Goal: Ask a question: Seek information or help from site administrators or community

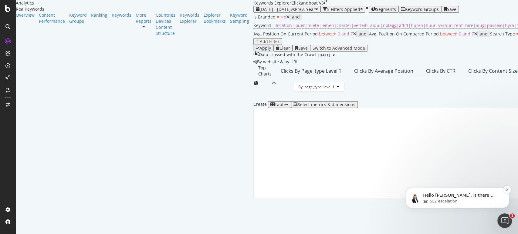
click at [486, 195] on p "Hello [PERSON_NAME], is there something else I can help you with? If not, I'm c…" at bounding box center [462, 196] width 78 height 6
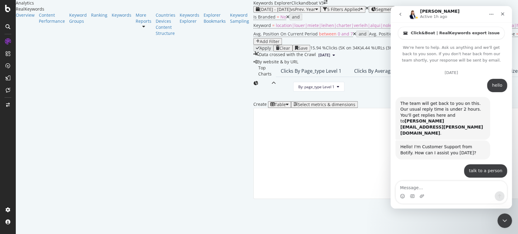
scroll to position [56, 0]
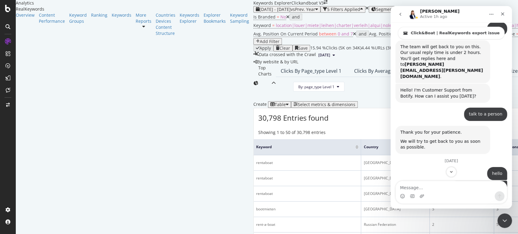
click at [444, 189] on textarea "Message…" at bounding box center [451, 186] width 111 height 10
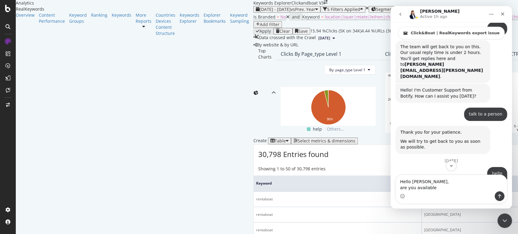
type textarea "Hello [PERSON_NAME], are you available?"
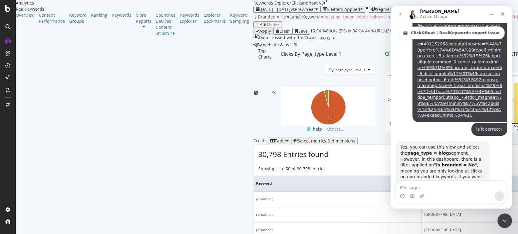
scroll to position [2369, 0]
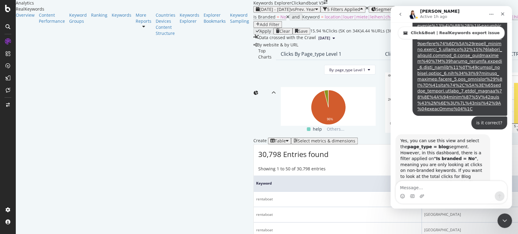
click at [464, 189] on textarea "Message…" at bounding box center [451, 186] width 111 height 10
click at [505, 217] on icon "Close Intercom Messenger" at bounding box center [503, 219] width 7 height 7
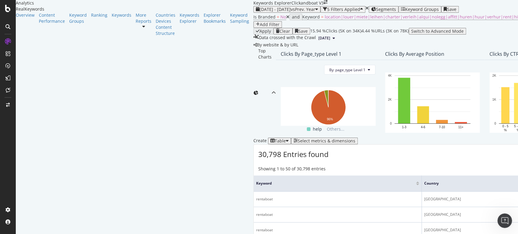
scroll to position [0, 0]
click at [503, 220] on icon "Open Intercom Messenger" at bounding box center [504, 220] width 10 height 10
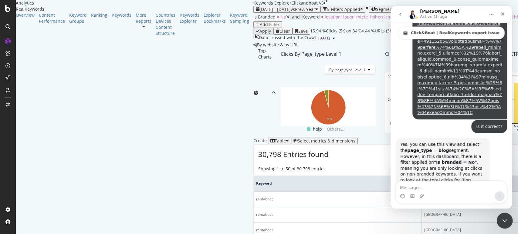
scroll to position [2369, 0]
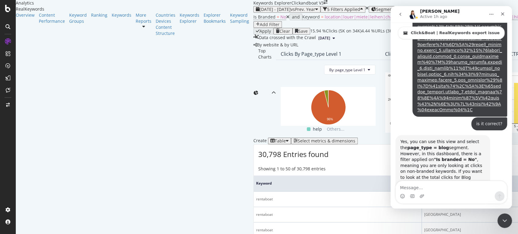
click at [425, 191] on div "Intercom messenger" at bounding box center [451, 196] width 111 height 10
click at [437, 194] on div "Intercom messenger" at bounding box center [451, 196] width 111 height 10
click at [439, 187] on textarea "Message…" at bounding box center [451, 186] width 111 height 10
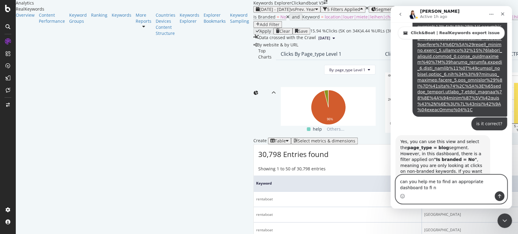
scroll to position [2375, 0]
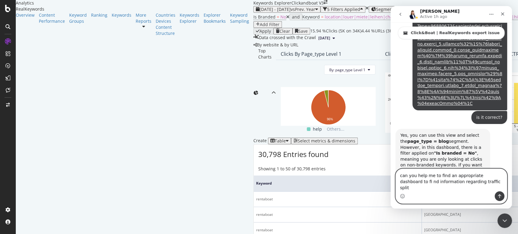
type textarea "can you help me to find an appropriate dashboard to fi nd information regarding…"
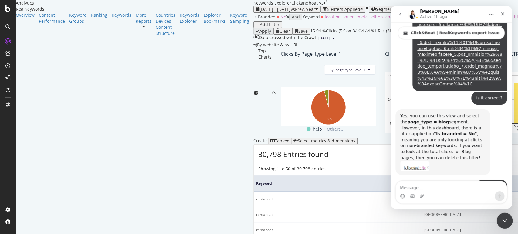
click at [510, 217] on div "Close Intercom Messenger" at bounding box center [503, 220] width 15 height 15
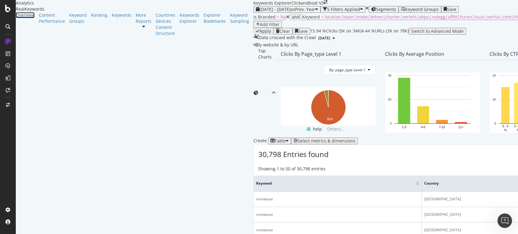
click at [35, 18] on link "Overview" at bounding box center [25, 15] width 19 height 6
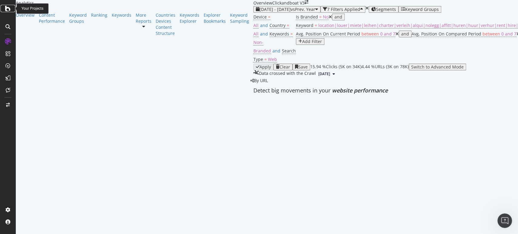
click at [8, 9] on icon at bounding box center [7, 8] width 5 height 7
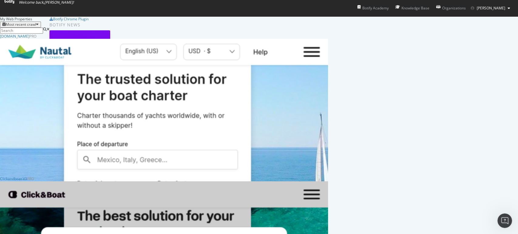
scroll to position [101, 0]
click at [27, 176] on div "Clickandboat V3" at bounding box center [13, 178] width 27 height 5
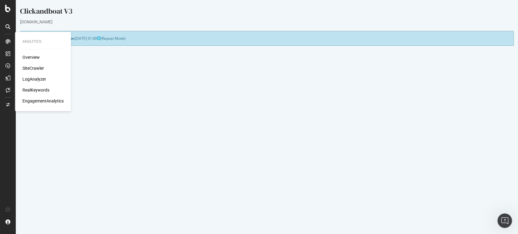
click at [35, 68] on div "SiteCrawler" at bounding box center [33, 68] width 22 height 6
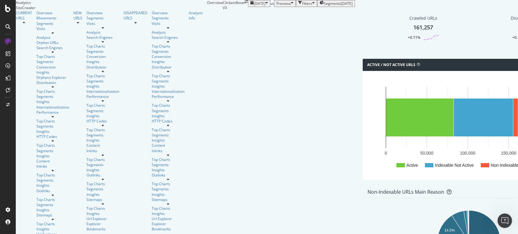
click at [324, 6] on span "Segments" at bounding box center [332, 3] width 17 height 5
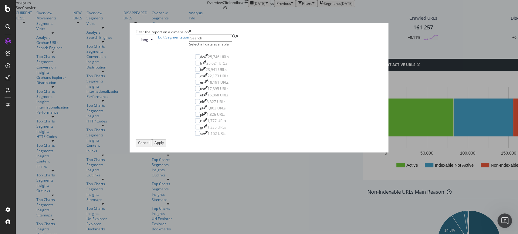
click at [360, 11] on div "Filter the report on a dimension lang Edit Segmentation Select all data availab…" at bounding box center [259, 117] width 518 height 234
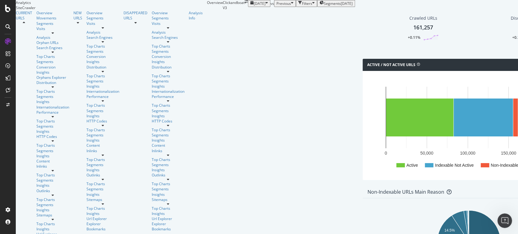
click at [319, 6] on div "Segments 2024-07-23" at bounding box center [335, 3] width 33 height 5
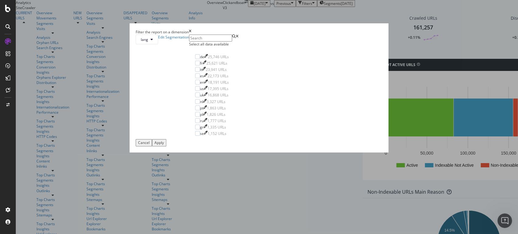
click at [191, 35] on icon "times" at bounding box center [190, 31] width 3 height 5
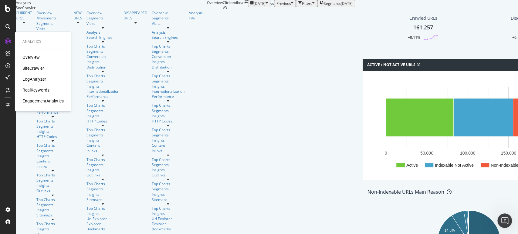
click at [38, 89] on div "RealKeywords" at bounding box center [35, 90] width 27 height 6
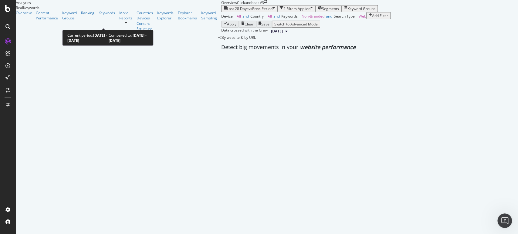
click at [248, 11] on span "vs Prev. Period" at bounding box center [260, 8] width 24 height 5
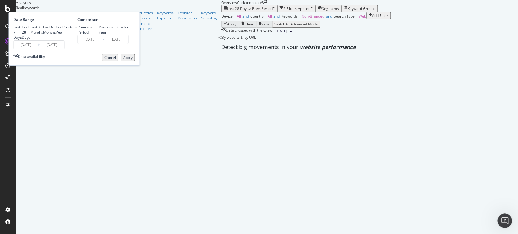
click at [64, 35] on div "Last Year" at bounding box center [60, 30] width 8 height 10
type input "2024/08/19"
type input "2023/08/20"
type input "2024/08/18"
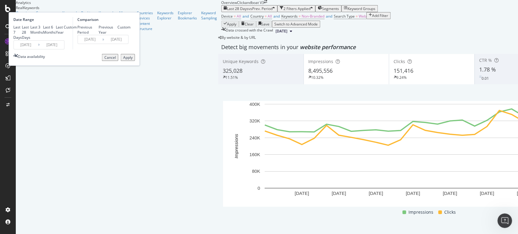
click at [132, 60] on div "Apply" at bounding box center [127, 57] width 9 height 5
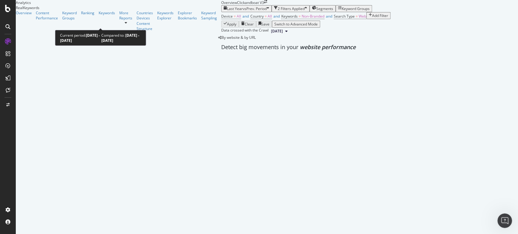
click at [243, 11] on span "vs Prev. Period" at bounding box center [255, 8] width 24 height 5
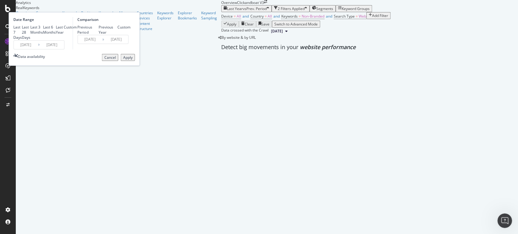
click at [117, 35] on div "Previous Year" at bounding box center [108, 30] width 19 height 10
type input "2023/08/21"
type input "2024/08/19"
click at [135, 61] on button "Apply" at bounding box center [127, 57] width 14 height 7
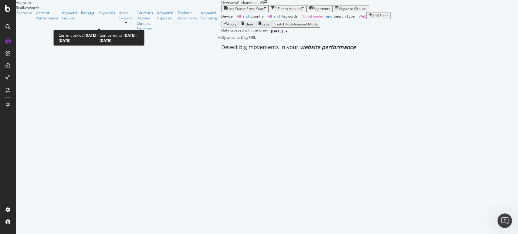
click at [243, 11] on span "vs Prev. Year" at bounding box center [253, 8] width 21 height 5
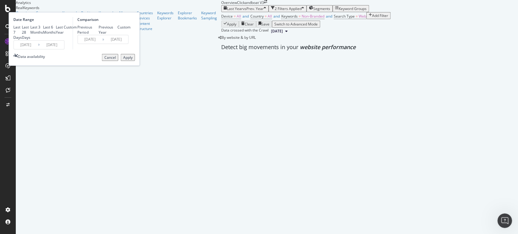
click at [40, 48] on icon at bounding box center [39, 45] width 2 height 6
click at [64, 49] on input "2025/08/18" at bounding box center [52, 45] width 24 height 8
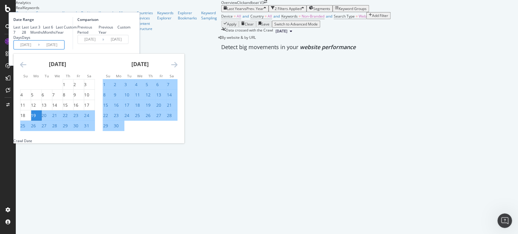
click at [130, 49] on div "Comparison Previous Period Previous Year Custom 2023/08/21 Navigate forward to …" at bounding box center [101, 33] width 58 height 32
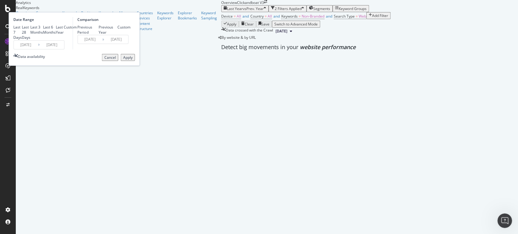
click at [132, 60] on div "Apply" at bounding box center [127, 57] width 9 height 5
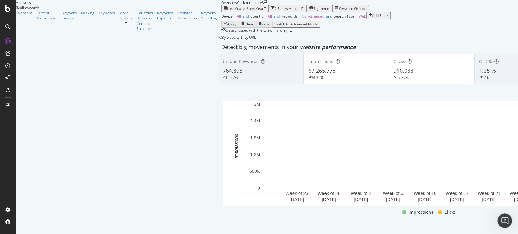
scroll to position [726, 0]
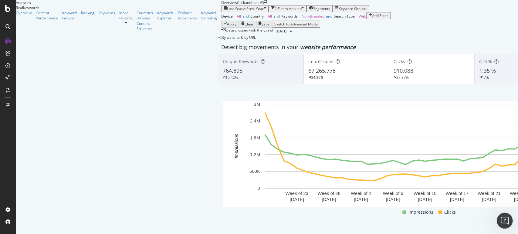
click at [504, 220] on icon "Open Intercom Messenger" at bounding box center [503, 219] width 4 height 5
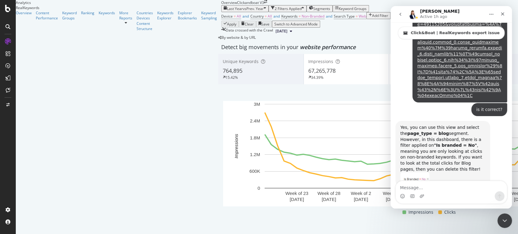
scroll to position [2395, 0]
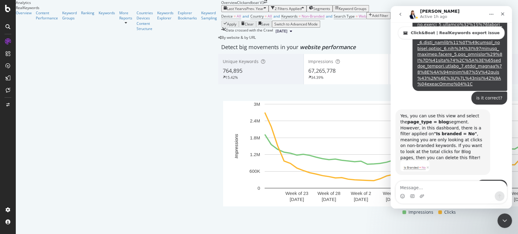
click at [403, 13] on button "go back" at bounding box center [400, 14] width 12 height 12
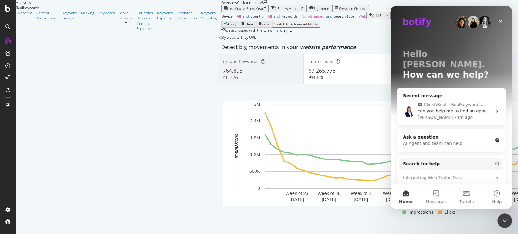
scroll to position [0, 0]
click at [435, 193] on button "Messages" at bounding box center [436, 196] width 30 height 24
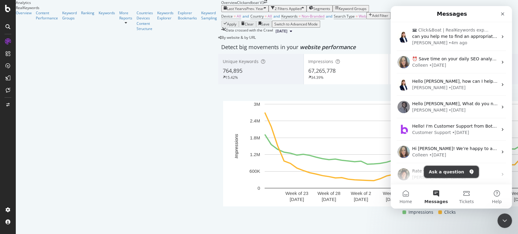
click at [446, 166] on button "Ask a question" at bounding box center [451, 172] width 55 height 12
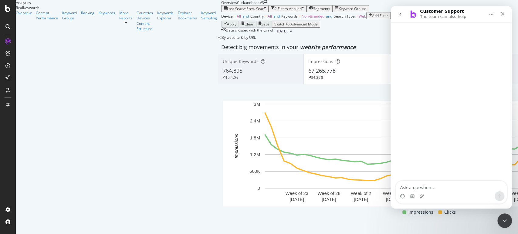
click at [433, 190] on textarea "Ask a question…" at bounding box center [451, 186] width 111 height 10
type textarea "hello"
type textarea "is the"
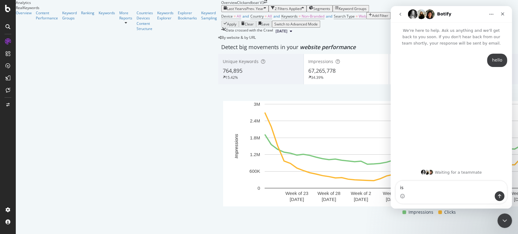
type textarea "i"
type textarea "talk to a person?"
click at [433, 190] on textarea "Message…" at bounding box center [451, 186] width 111 height 10
click at [400, 13] on icon "go back" at bounding box center [400, 14] width 2 height 3
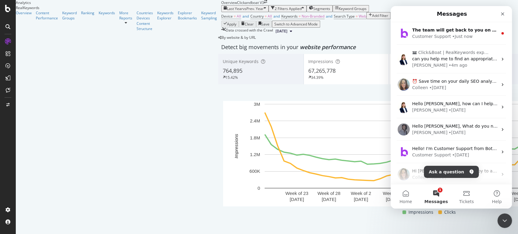
click at [438, 196] on button "1 Messages" at bounding box center [436, 196] width 30 height 24
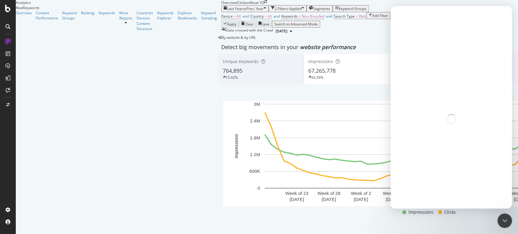
scroll to position [1, 0]
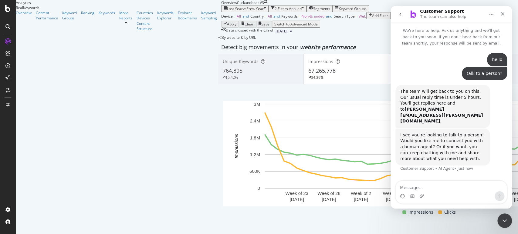
click at [452, 187] on textarea "Message…" at bounding box center [451, 186] width 111 height 10
type textarea "yes"
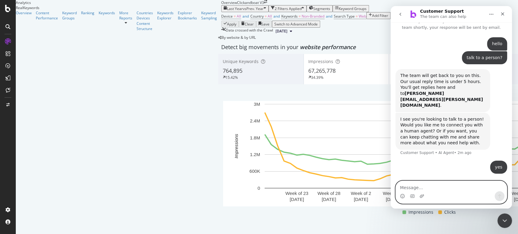
scroll to position [4, 0]
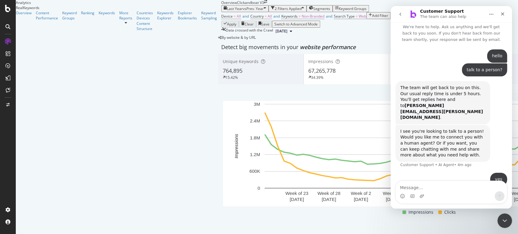
click at [402, 14] on icon "go back" at bounding box center [400, 14] width 5 height 5
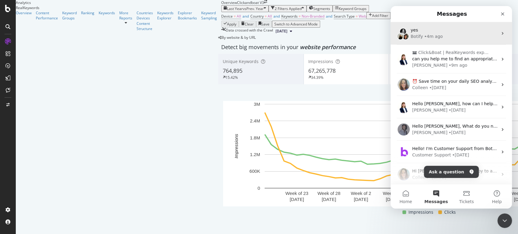
scroll to position [0, 0]
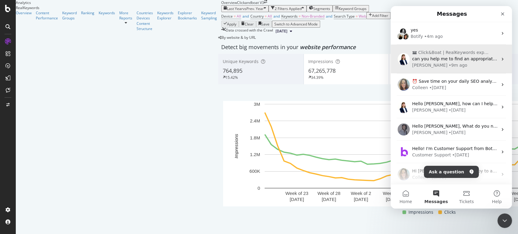
click at [448, 68] on div "• 9m ago" at bounding box center [457, 65] width 19 height 6
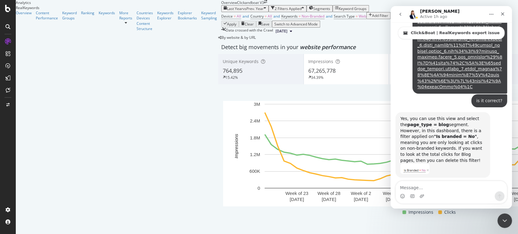
scroll to position [2395, 0]
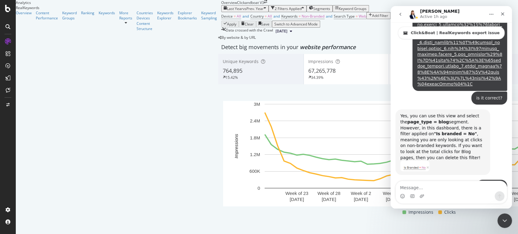
click at [399, 15] on icon "go back" at bounding box center [400, 14] width 5 height 5
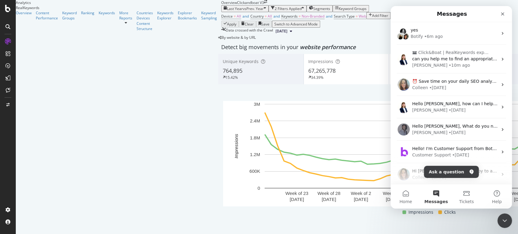
scroll to position [0, 0]
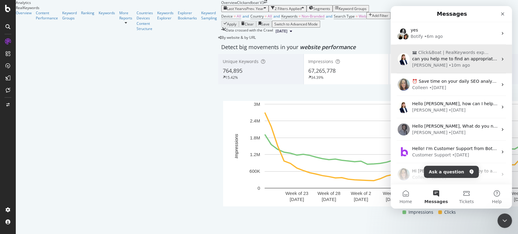
click at [446, 57] on span "can you help me to find an appropriate dashboard to fi nd information regarding…" at bounding box center [510, 58] width 197 height 5
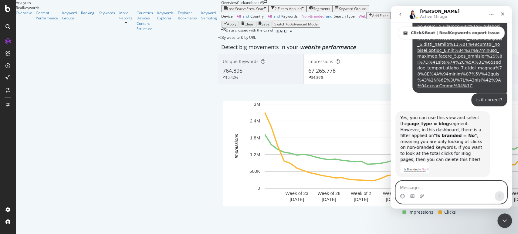
scroll to position [2395, 0]
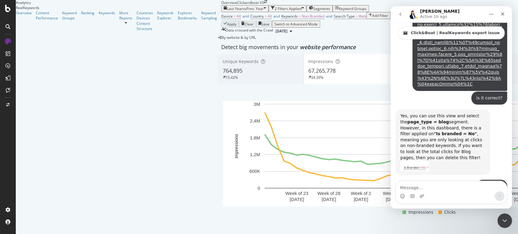
click at [404, 13] on button "go back" at bounding box center [400, 14] width 12 height 12
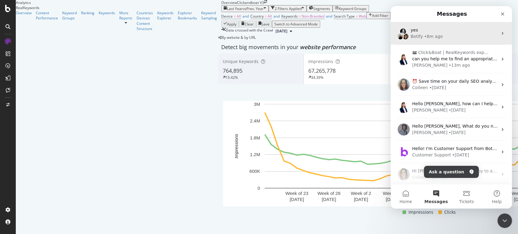
click at [440, 32] on div "yes" at bounding box center [453, 30] width 87 height 6
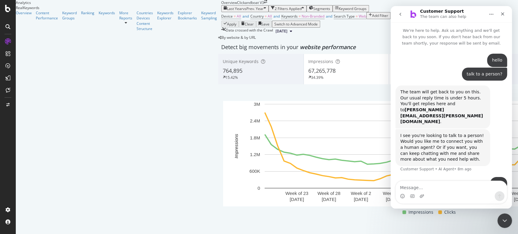
scroll to position [4, 0]
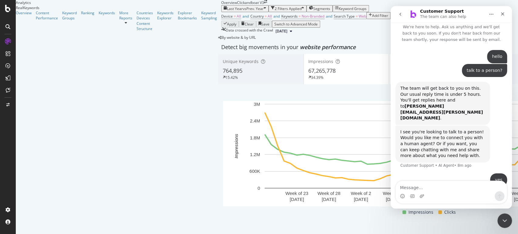
click at [401, 14] on icon "go back" at bounding box center [400, 14] width 5 height 5
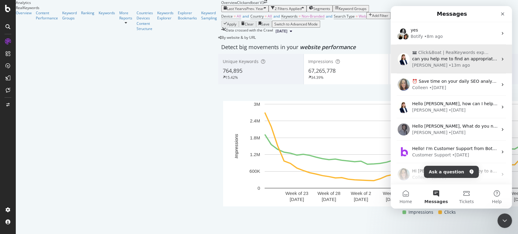
click at [439, 61] on span "can you help me to find an appropriate dashboard to fi nd information regarding…" at bounding box center [510, 58] width 197 height 5
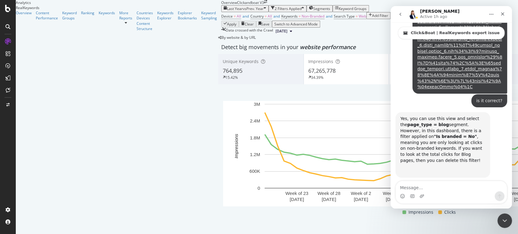
scroll to position [2395, 0]
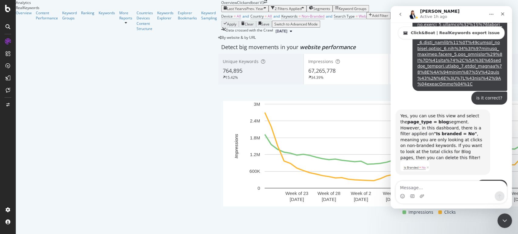
click at [399, 14] on icon "go back" at bounding box center [400, 14] width 2 height 3
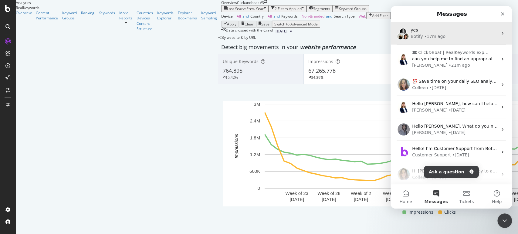
click at [430, 34] on div "• 17m ago" at bounding box center [434, 36] width 21 height 6
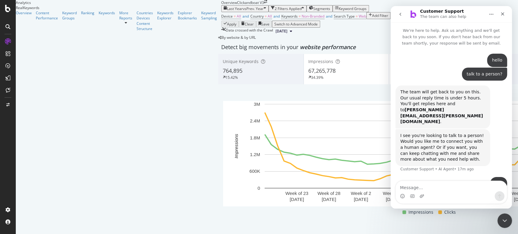
scroll to position [4, 0]
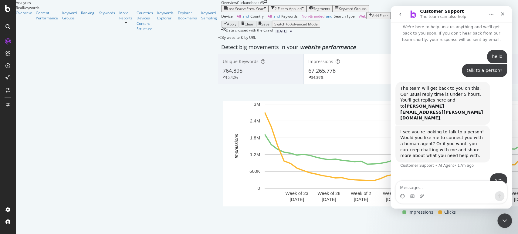
click at [436, 189] on textarea "Message…" at bounding box center [451, 186] width 111 height 10
type textarea "is there anyone available?"
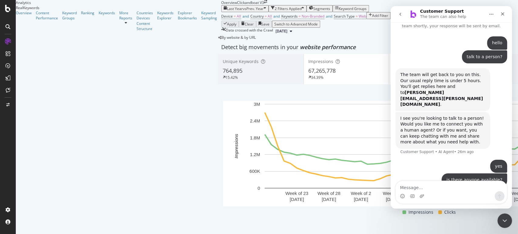
click at [403, 13] on button "go back" at bounding box center [400, 14] width 12 height 12
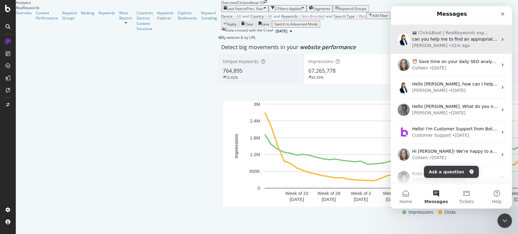
scroll to position [0, 0]
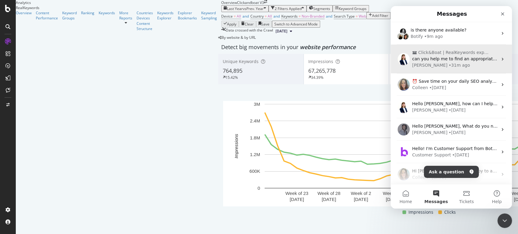
click at [442, 54] on span "Click&Boat | RealKeywords export issue" at bounding box center [454, 52] width 72 height 6
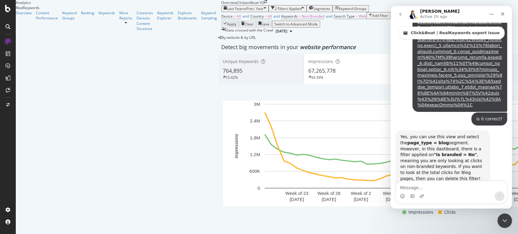
scroll to position [2395, 0]
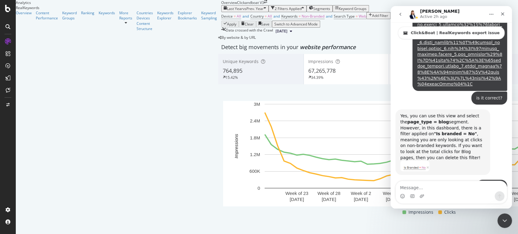
click at [442, 188] on textarea "Message…" at bounding box center [451, 186] width 111 height 10
click at [425, 188] on textarea "Message…" at bounding box center [451, 186] width 111 height 10
type textarea "a"
type textarea "s"
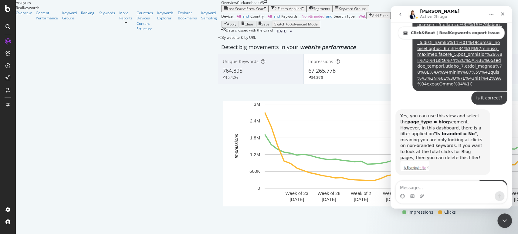
click at [402, 14] on icon "go back" at bounding box center [400, 14] width 5 height 5
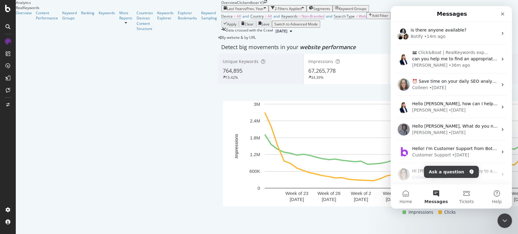
scroll to position [524, 0]
click at [506, 221] on icon "Close Intercom Messenger" at bounding box center [503, 219] width 7 height 7
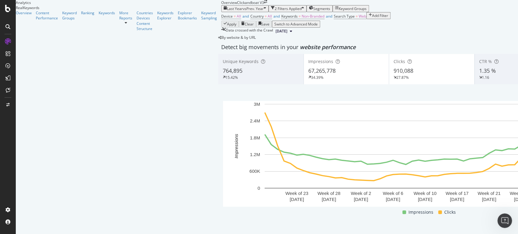
click at [313, 6] on span "Segments" at bounding box center [321, 8] width 17 height 5
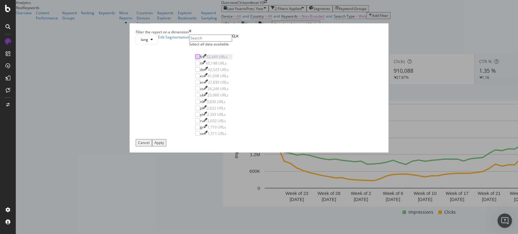
click at [200, 59] on div "modal" at bounding box center [197, 56] width 5 height 5
click at [395, 68] on div "Filter the report on a dimension lang Edit Segmentation Select all data availab…" at bounding box center [259, 117] width 518 height 234
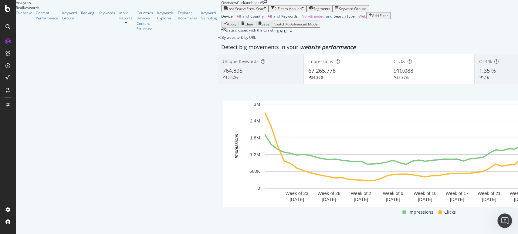
scroll to position [793, 0]
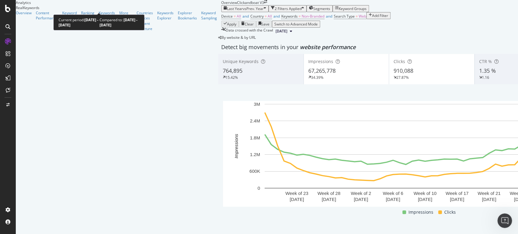
click at [264, 7] on icon "button" at bounding box center [265, 8] width 2 height 5
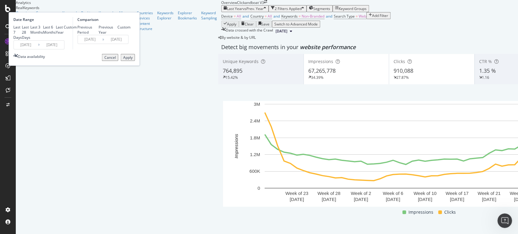
click at [264, 7] on icon "button" at bounding box center [265, 8] width 2 height 5
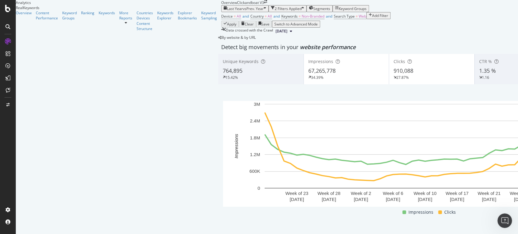
scroll to position [861, 0]
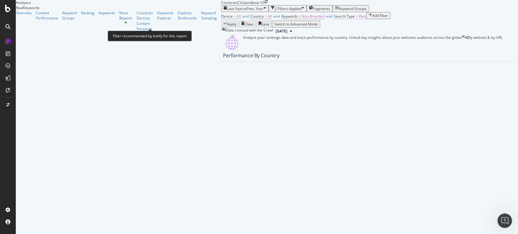
scroll to position [170, 0]
click at [268, 19] on span "All" at bounding box center [270, 16] width 4 height 5
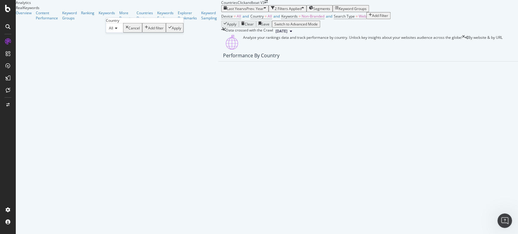
click at [301, 21] on div "Device = All and Country = All and Keywords = Non-Branded and Search Type = Web…" at bounding box center [431, 16] width 420 height 8
click at [372, 18] on div "Add Filter" at bounding box center [380, 15] width 16 height 5
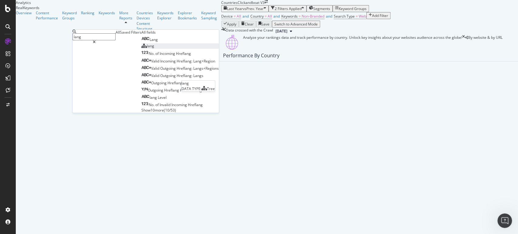
type input "lang"
click at [141, 49] on div "lang" at bounding box center [147, 45] width 13 height 5
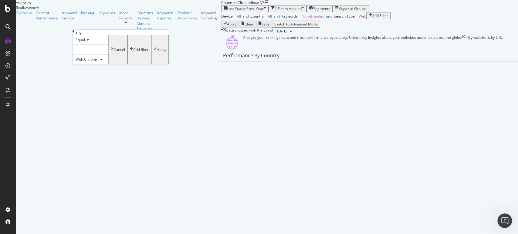
click at [106, 54] on div at bounding box center [90, 50] width 36 height 10
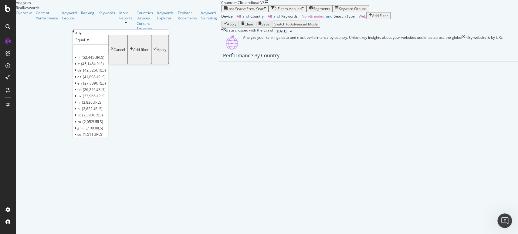
click at [108, 45] on div "Equal" at bounding box center [90, 40] width 36 height 10
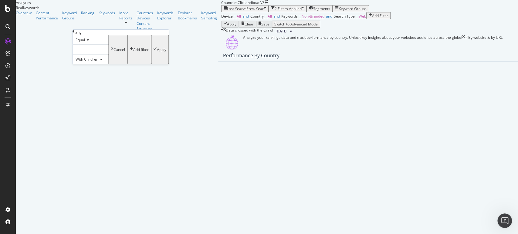
click at [157, 52] on div "Apply" at bounding box center [161, 49] width 9 height 5
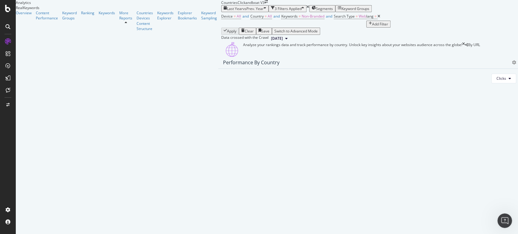
scroll to position [170, 0]
click at [366, 19] on span "lang" at bounding box center [369, 16] width 7 height 5
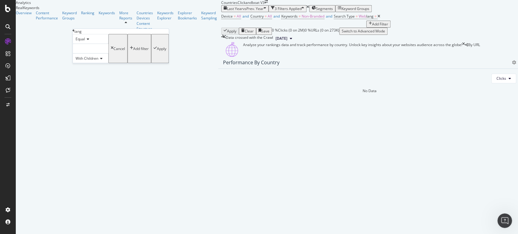
click at [101, 53] on div at bounding box center [90, 49] width 36 height 10
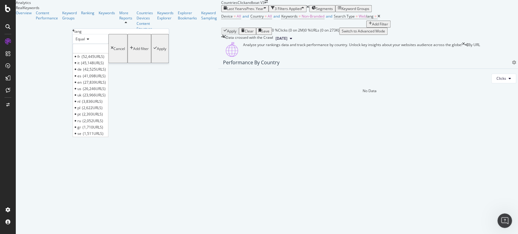
click at [96, 60] on div "fr 52,445 URLS" at bounding box center [90, 56] width 35 height 6
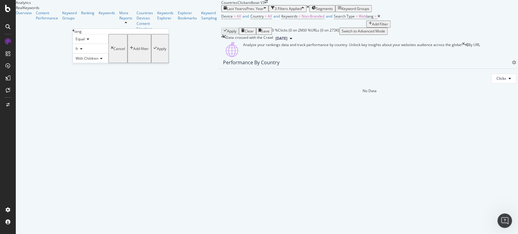
click at [157, 51] on div "Apply" at bounding box center [161, 48] width 9 height 5
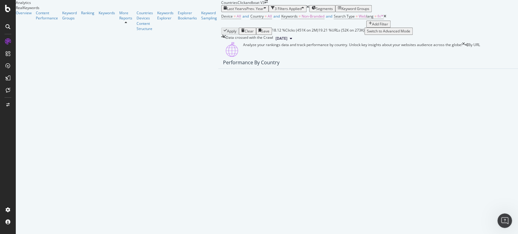
scroll to position [371, 0]
click at [500, 217] on div "Open Intercom Messenger" at bounding box center [503, 220] width 20 height 20
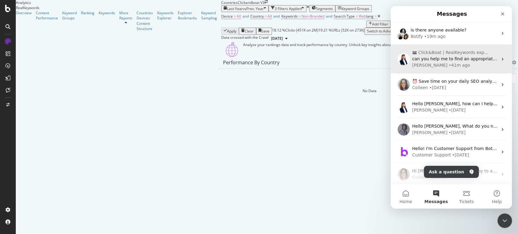
click at [448, 62] on div "• 41m ago" at bounding box center [458, 65] width 21 height 6
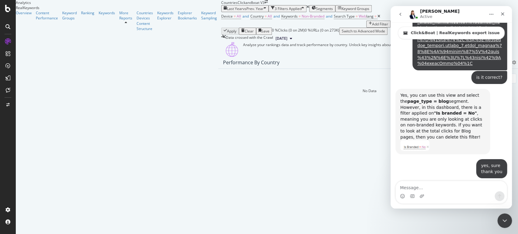
scroll to position [2418, 0]
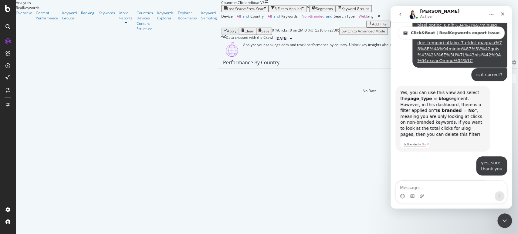
click at [433, 188] on textarea "Message…" at bounding box center [451, 186] width 111 height 10
type textarea "I"
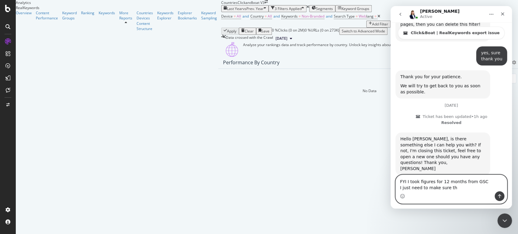
scroll to position [2542, 0]
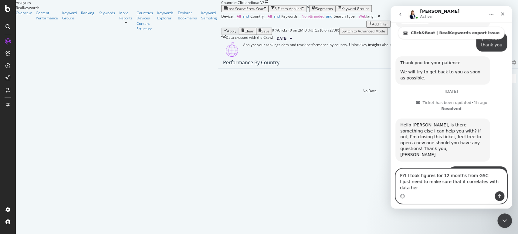
type textarea "FYI I took figures for 12 months from GSC I just need to make sure that it corr…"
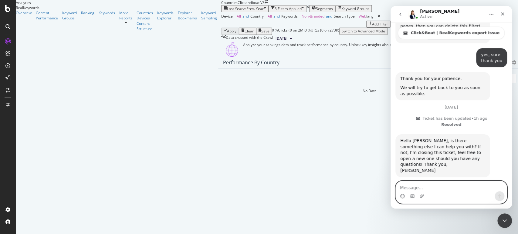
scroll to position [2499, 0]
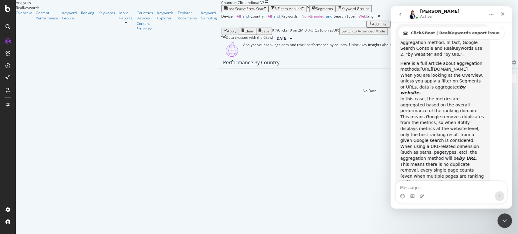
scroll to position [3143, 0]
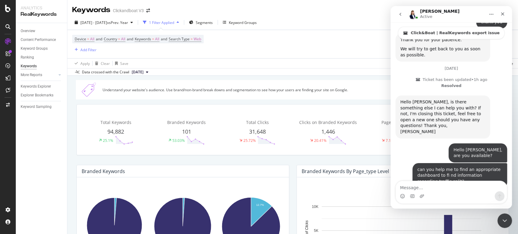
scroll to position [2566, 0]
click at [434, 192] on div "Intercom messenger" at bounding box center [451, 196] width 111 height 10
click at [431, 187] on textarea "Message…" at bounding box center [451, 186] width 111 height 10
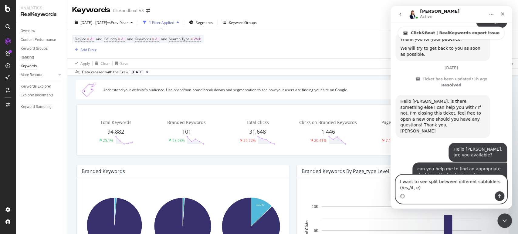
scroll to position [2572, 0]
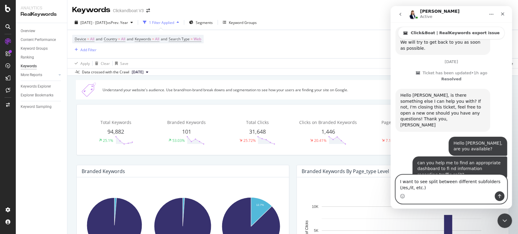
click at [435, 182] on textarea "I want to see split between different subfolders (/es,/it, etc.)" at bounding box center [451, 183] width 111 height 16
click at [433, 182] on textarea "I want to see split between different subfolders (/es,/it, etc.)" at bounding box center [451, 183] width 111 height 16
type textarea "I want to see split of trafffic between different subfolders (/es,/it, etc.)"
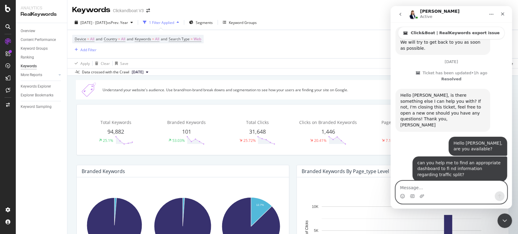
scroll to position [2586, 0]
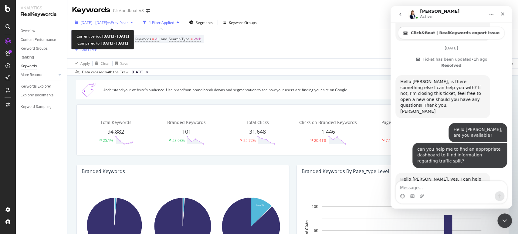
click at [128, 23] on span "vs Prev. Year" at bounding box center [117, 22] width 21 height 5
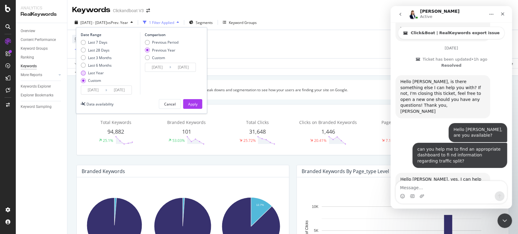
click at [94, 73] on div "Last Year" at bounding box center [96, 72] width 16 height 5
type input "2024/08/19"
type input "2025/08/18"
type input "2023/08/21"
type input "2024/08/19"
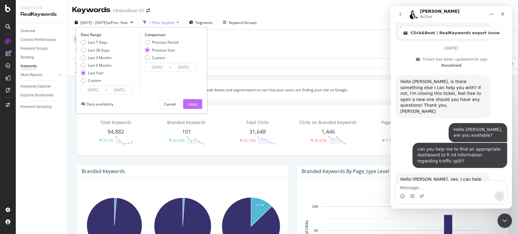
click at [188, 103] on div "Apply" at bounding box center [192, 104] width 9 height 5
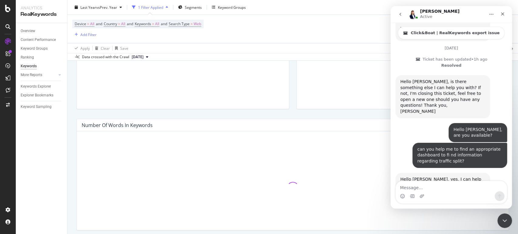
scroll to position [190, 0]
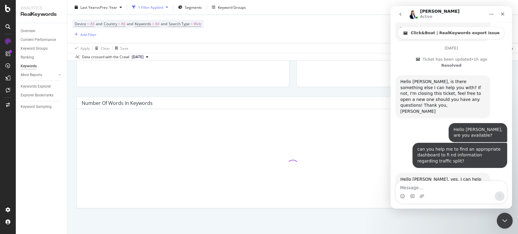
click at [505, 220] on icon "Close Intercom Messenger" at bounding box center [503, 220] width 4 height 2
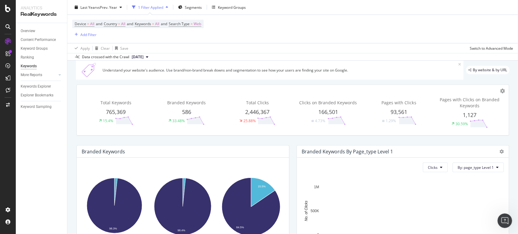
scroll to position [0, 0]
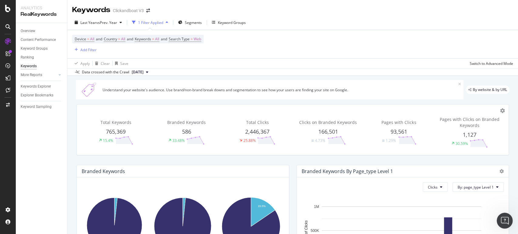
click at [507, 221] on icon "Open Intercom Messenger" at bounding box center [504, 220] width 10 height 10
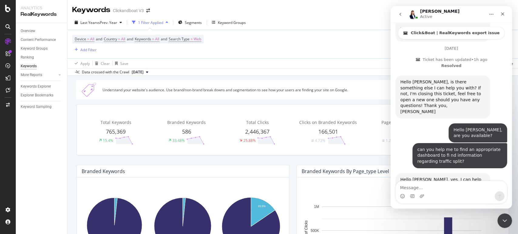
scroll to position [2586, 0]
click at [429, 186] on textarea "Message…" at bounding box center [451, 186] width 111 height 10
drag, startPoint x: 271, startPoint y: 130, endPoint x: 241, endPoint y: 132, distance: 30.4
click at [241, 132] on div "2,446,367" at bounding box center [257, 132] width 68 height 8
copy span "2,446,367"
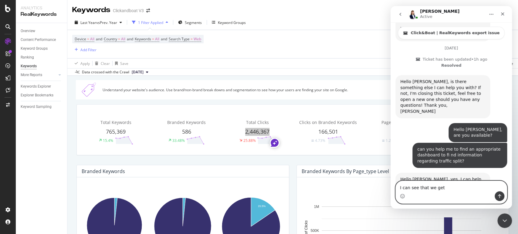
drag, startPoint x: 443, startPoint y: 186, endPoint x: 450, endPoint y: 188, distance: 7.5
click at [445, 184] on textarea "I can see that we get" at bounding box center [451, 186] width 111 height 10
paste textarea "2,446,367"
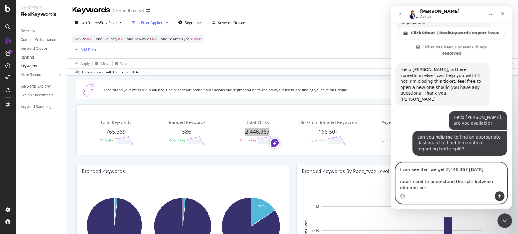
scroll to position [2604, 0]
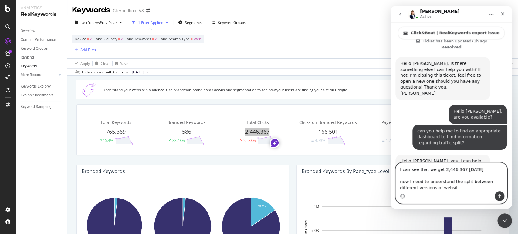
type textarea "I can see that we get 2,446,367 within 12 months now I need to understand the s…"
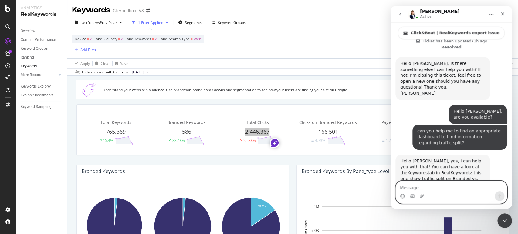
scroll to position [2621, 0]
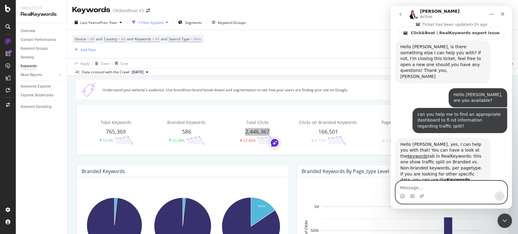
click at [443, 185] on textarea "Message…" at bounding box center [451, 186] width 111 height 10
type textarea "s"
type textarea "can I see it here with lang filter?"
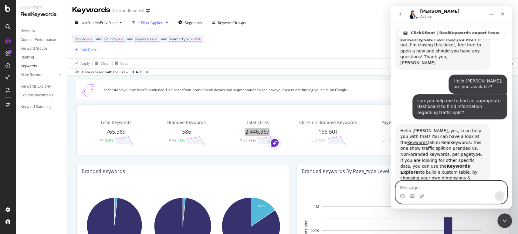
click at [438, 187] on textarea "Message…" at bounding box center [451, 186] width 111 height 10
paste textarea "[URL][DOMAIN_NAME]"
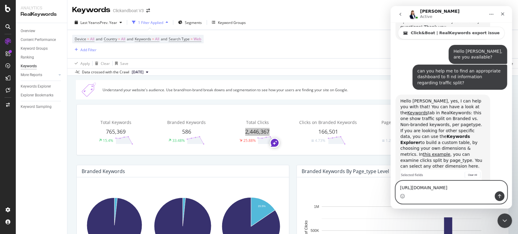
scroll to position [2672, 0]
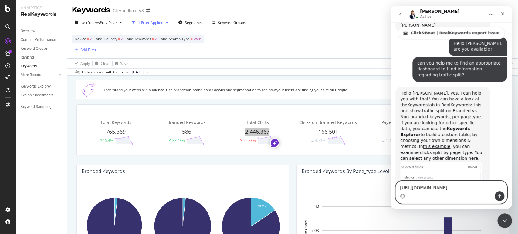
type textarea "[URL][DOMAIN_NAME]"
click at [502, 196] on button "Send a message…" at bounding box center [499, 196] width 10 height 10
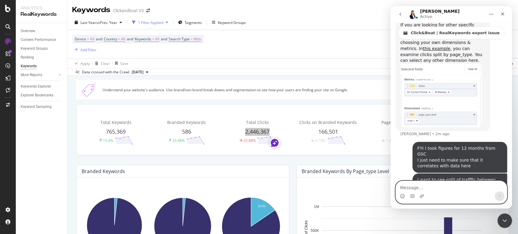
scroll to position [2773, 0]
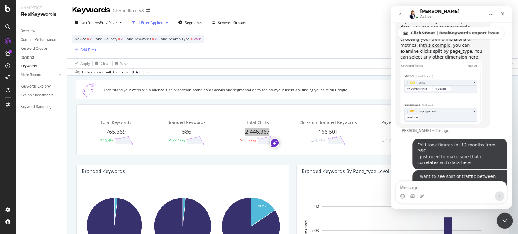
click at [507, 221] on div "Close Intercom Messenger" at bounding box center [503, 220] width 15 height 15
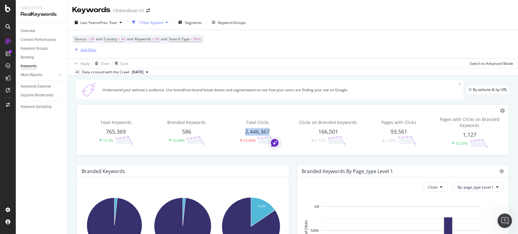
click at [90, 46] on div "Add Filter" at bounding box center [84, 49] width 24 height 7
click at [291, 55] on div "Device = All and Country = All and Keywords = All and Search Type = Web Add Fil…" at bounding box center [292, 44] width 441 height 28
click at [93, 50] on div "Add Filter" at bounding box center [88, 49] width 16 height 5
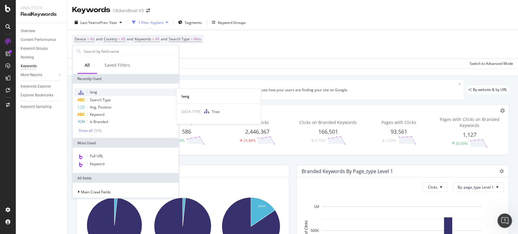
click at [111, 90] on div "lang" at bounding box center [126, 93] width 104 height 8
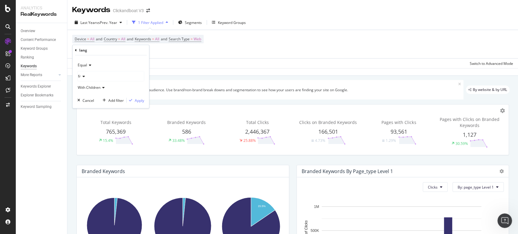
click at [104, 75] on div "fr" at bounding box center [111, 77] width 66 height 10
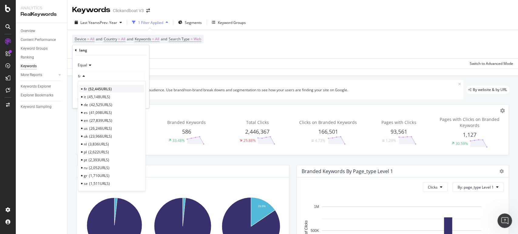
click at [110, 87] on span "52,445 URLS" at bounding box center [99, 88] width 23 height 5
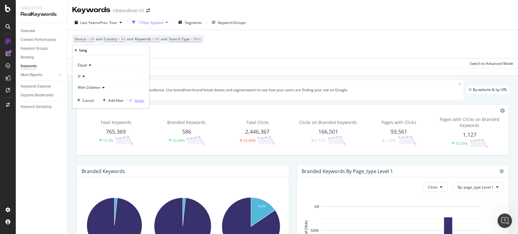
click at [140, 100] on div "Apply" at bounding box center [139, 100] width 9 height 5
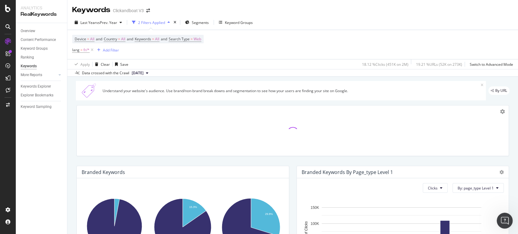
click at [508, 220] on icon "Open Intercom Messenger" at bounding box center [504, 220] width 10 height 10
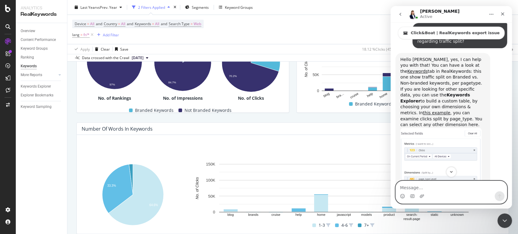
scroll to position [190, 0]
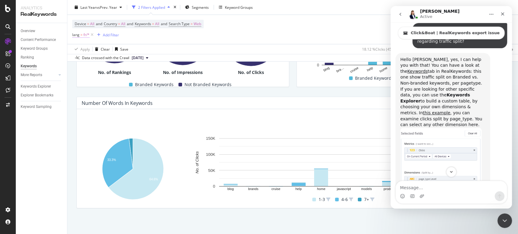
click at [80, 34] on span "lang = fr/*" at bounding box center [80, 34] width 17 height 5
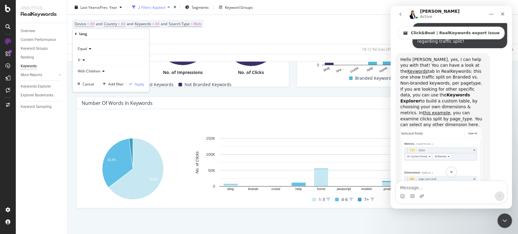
click at [100, 62] on div "fr" at bounding box center [111, 60] width 66 height 10
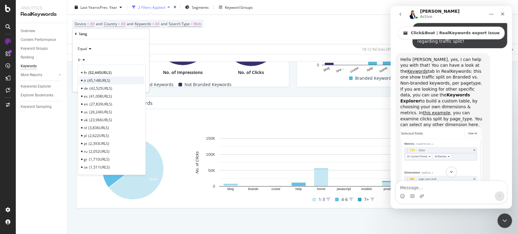
click at [106, 79] on span "45,148 URLS" at bounding box center [98, 80] width 23 height 5
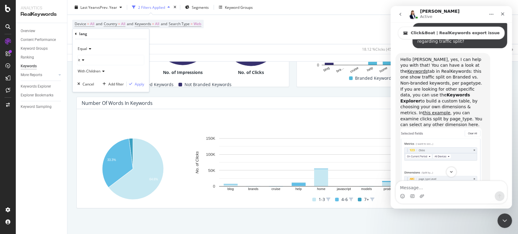
click at [98, 56] on div "it" at bounding box center [111, 60] width 66 height 10
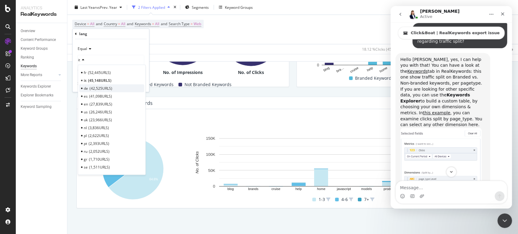
click at [101, 88] on span "42,525 URLS" at bounding box center [100, 88] width 23 height 5
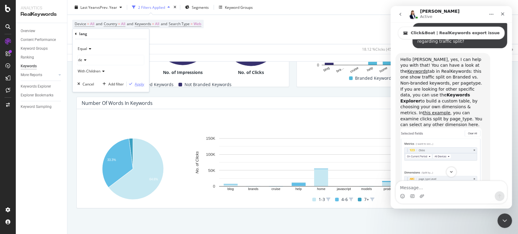
click at [138, 82] on div "Apply" at bounding box center [139, 84] width 9 height 5
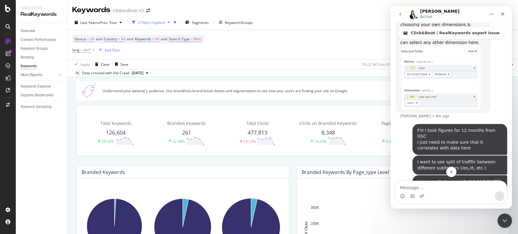
scroll to position [2796, 0]
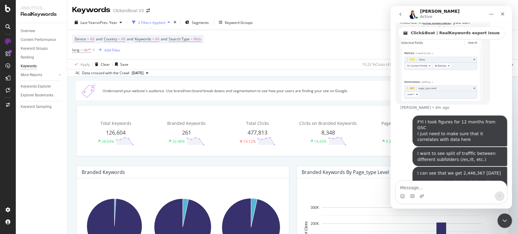
click at [427, 193] on div "Intercom messenger" at bounding box center [451, 196] width 111 height 10
click at [426, 186] on textarea "Message…" at bounding box center [451, 186] width 111 height 10
type textarea "for some"
click at [503, 219] on icon "Close Intercom Messenger" at bounding box center [503, 219] width 7 height 7
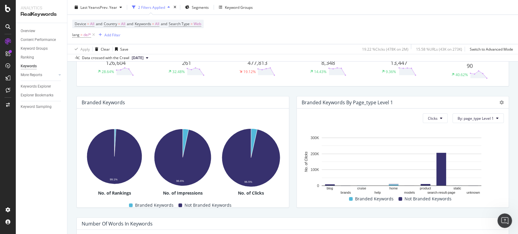
scroll to position [0, 0]
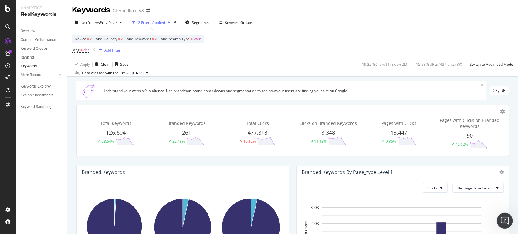
click at [505, 217] on icon "Open Intercom Messenger" at bounding box center [504, 220] width 10 height 10
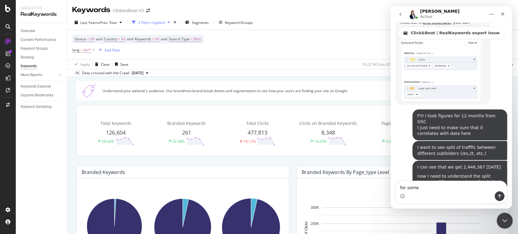
scroll to position [2827, 0]
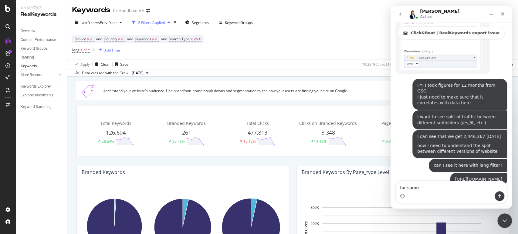
click at [470, 219] on link "link" at bounding box center [474, 221] width 8 height 5
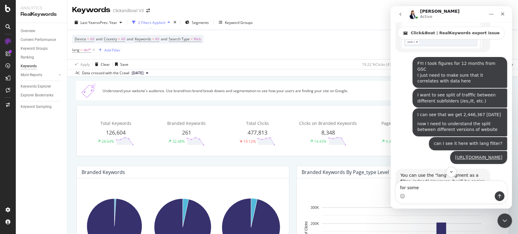
scroll to position [2851, 0]
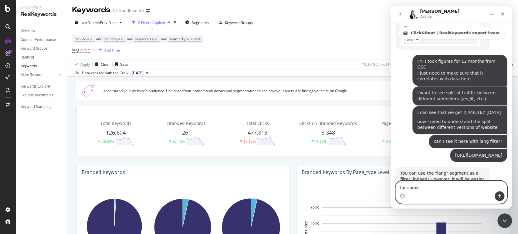
click at [417, 191] on textarea "for some" at bounding box center [451, 186] width 111 height 10
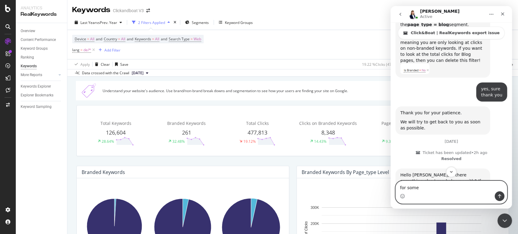
scroll to position [2502, 0]
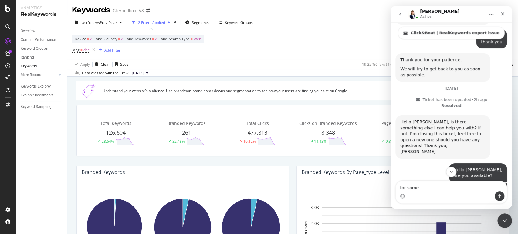
scroll to position [2532, 0]
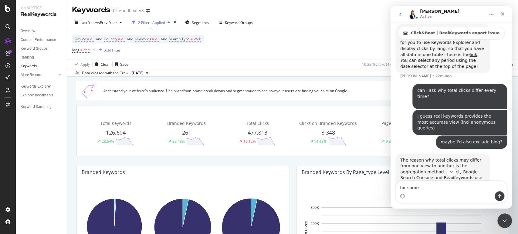
scroll to position [2902, 0]
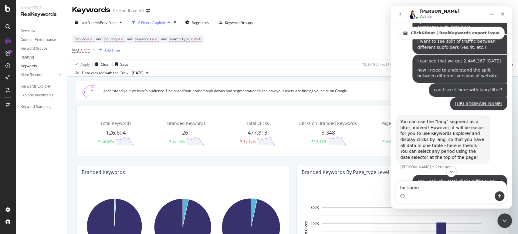
click at [470, 143] on link "link" at bounding box center [474, 145] width 8 height 5
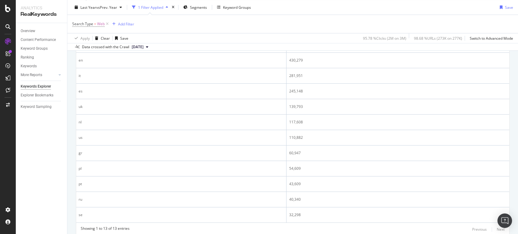
scroll to position [282, 0]
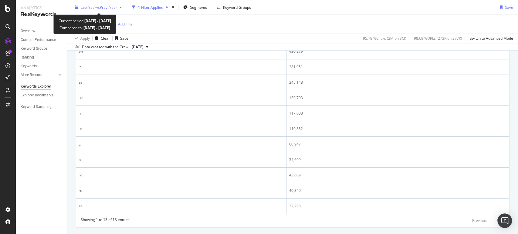
click at [121, 5] on icon "button" at bounding box center [121, 7] width 2 height 4
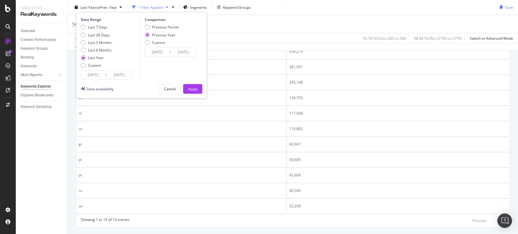
click at [121, 5] on icon "button" at bounding box center [121, 7] width 2 height 4
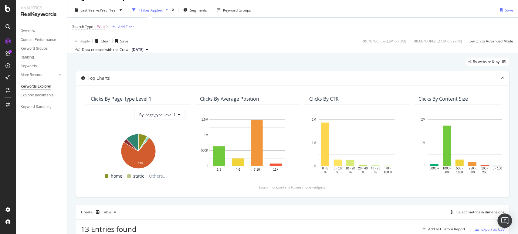
scroll to position [147, 0]
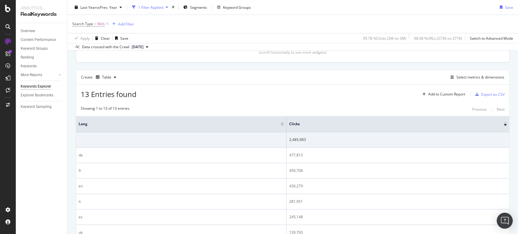
click at [509, 224] on div "Open Intercom Messenger" at bounding box center [505, 221] width 16 height 16
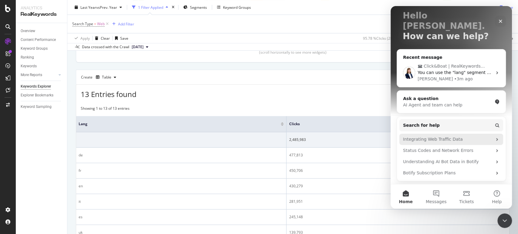
scroll to position [67, 0]
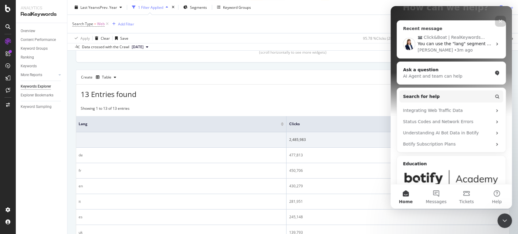
click at [454, 47] on div "• 3m ago" at bounding box center [463, 50] width 19 height 6
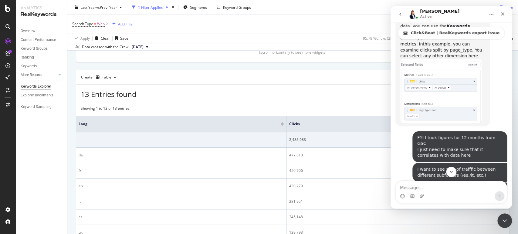
scroll to position [2827, 0]
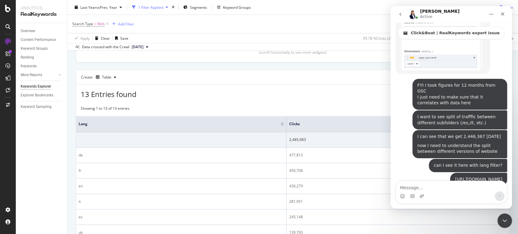
click at [421, 187] on textarea "Message…" at bounding box center [451, 186] width 111 height 10
type textarea "can I ask why total clicks differ every time?"
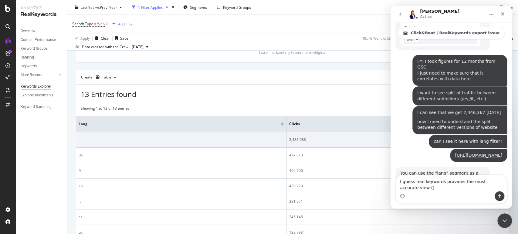
scroll to position [2857, 0]
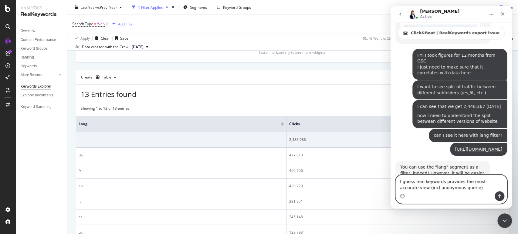
type textarea "I guess real keywords provides the most accurate view (incl anonymous queries)"
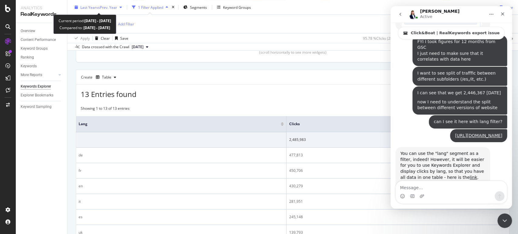
click at [115, 5] on span "vs Prev. Year" at bounding box center [106, 7] width 21 height 5
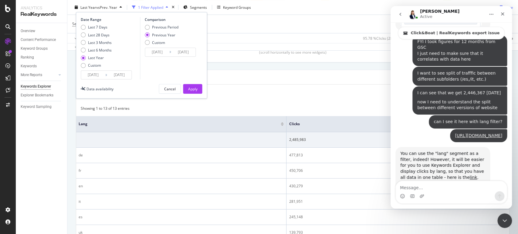
click at [96, 58] on div "Last Year" at bounding box center [96, 57] width 16 height 5
click at [194, 89] on div "Apply" at bounding box center [192, 88] width 9 height 5
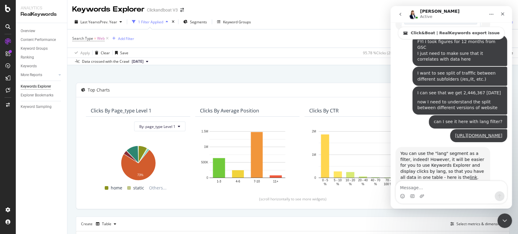
scroll to position [0, 0]
click at [184, 126] on button "By: page_type Level 1" at bounding box center [159, 127] width 51 height 10
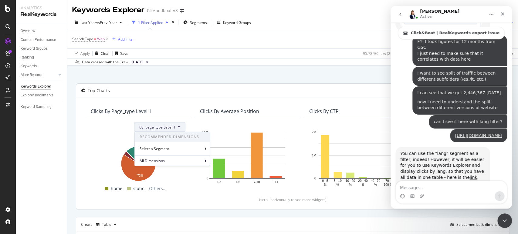
click at [184, 126] on button "By: page_type Level 1" at bounding box center [159, 127] width 51 height 10
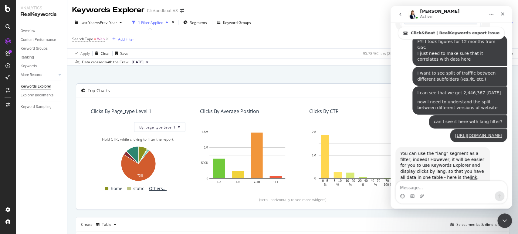
click at [156, 185] on span "Others..." at bounding box center [157, 188] width 22 height 7
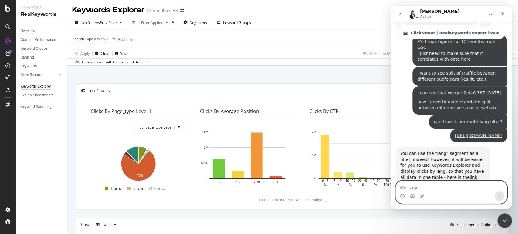
click at [429, 186] on textarea "Message…" at bounding box center [451, 186] width 111 height 10
type textarea "maybe I'd also exclude blog?"
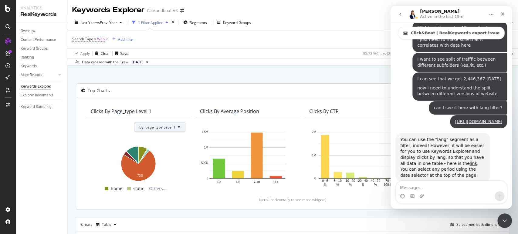
click at [181, 126] on button "By: page_type Level 1" at bounding box center [159, 127] width 51 height 10
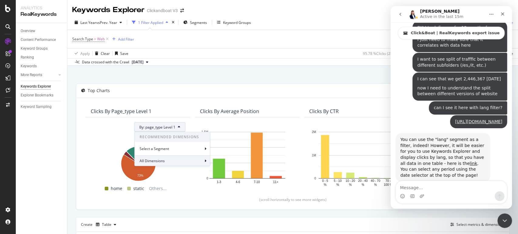
click at [197, 160] on div "All Dimensions" at bounding box center [172, 161] width 75 height 10
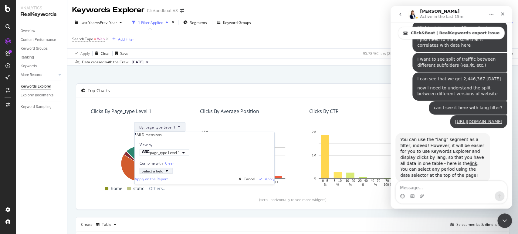
click at [163, 173] on div "Select a field" at bounding box center [153, 170] width 22 height 5
click at [238, 181] on icon "button" at bounding box center [239, 179] width 3 height 4
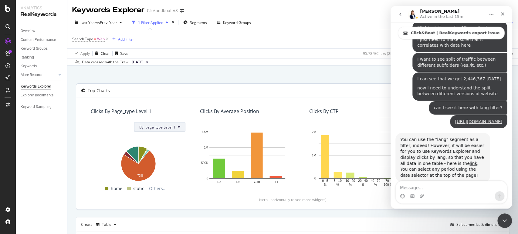
click at [179, 126] on icon at bounding box center [179, 127] width 2 height 4
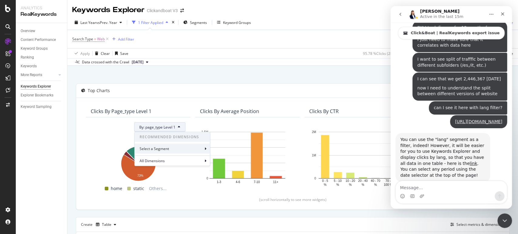
click at [192, 149] on div "Select a Segment" at bounding box center [172, 149] width 75 height 10
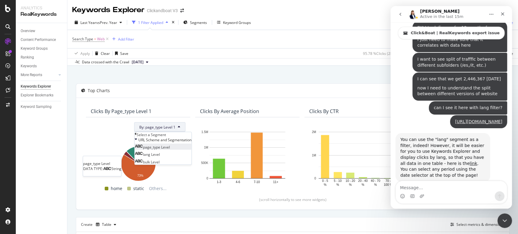
click at [170, 150] on span "page_type Level" at bounding box center [156, 147] width 27 height 5
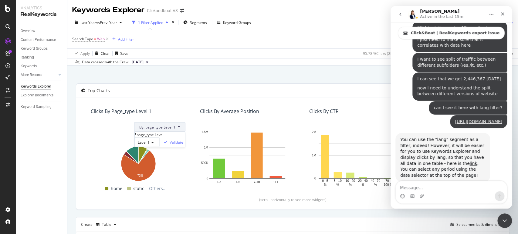
click at [154, 144] on icon at bounding box center [152, 143] width 4 height 4
click at [201, 82] on div "By website & by URL" at bounding box center [292, 76] width 433 height 13
click at [125, 37] on div "Add Filter" at bounding box center [126, 39] width 16 height 5
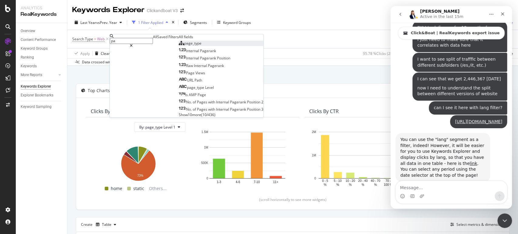
type input "pa"
click at [179, 46] on div "page_type" at bounding box center [190, 43] width 23 height 5
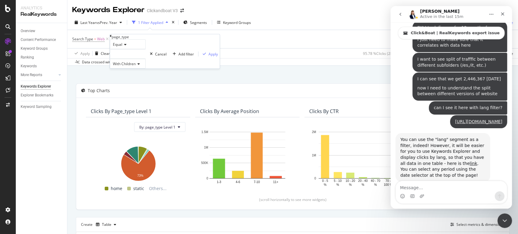
click at [140, 59] on div at bounding box center [128, 54] width 36 height 10
click at [129, 49] on div "Equal" at bounding box center [128, 44] width 36 height 10
click at [128, 61] on span "Not Equal" at bounding box center [120, 58] width 16 height 5
click at [142, 59] on div at bounding box center [128, 54] width 36 height 10
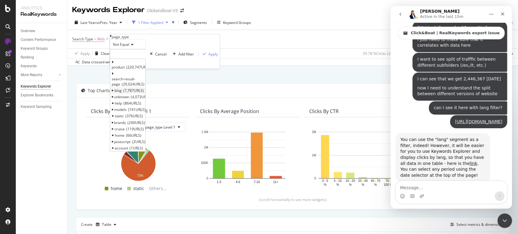
click at [145, 91] on div "blog 7,787 URLS" at bounding box center [127, 90] width 35 height 6
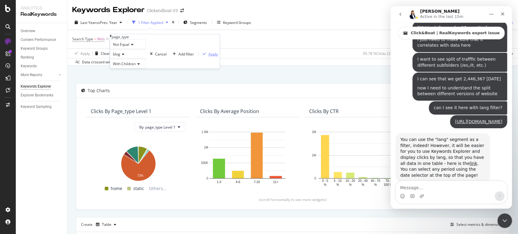
click at [208, 57] on div "Apply" at bounding box center [212, 54] width 9 height 5
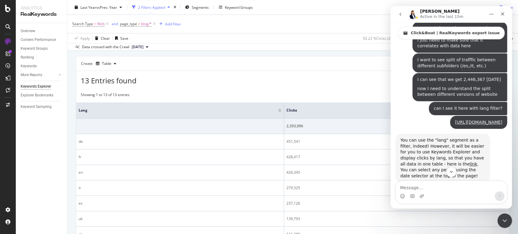
scroll to position [2884, 0]
click at [503, 221] on icon "Close Intercom Messenger" at bounding box center [503, 219] width 7 height 7
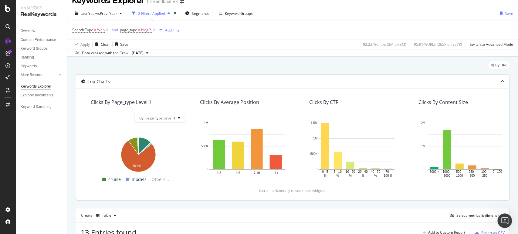
scroll to position [0, 0]
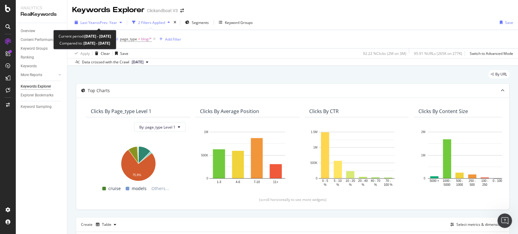
click at [117, 22] on span "vs Prev. Year" at bounding box center [106, 22] width 21 height 5
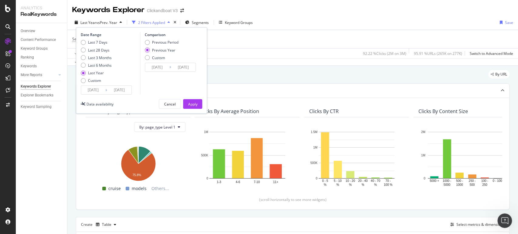
click at [117, 22] on span "vs Prev. Year" at bounding box center [106, 22] width 21 height 5
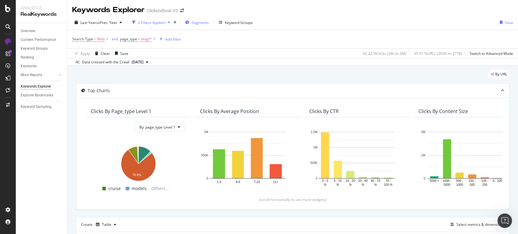
click at [205, 24] on span "Segments" at bounding box center [200, 22] width 17 height 5
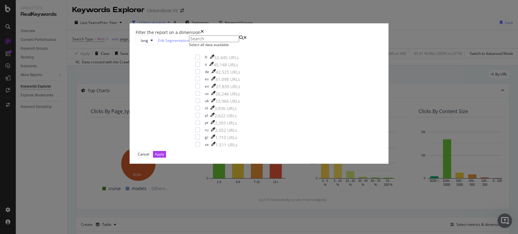
click at [204, 35] on icon "times" at bounding box center [201, 32] width 3 height 6
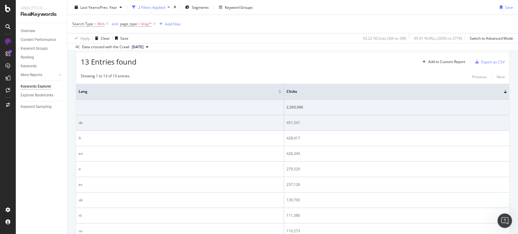
scroll to position [168, 0]
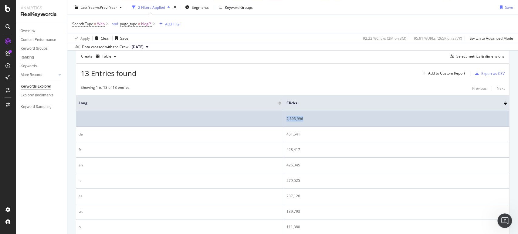
drag, startPoint x: 302, startPoint y: 118, endPoint x: 286, endPoint y: 119, distance: 16.1
click at [286, 119] on div "2,393,996" at bounding box center [396, 118] width 220 height 5
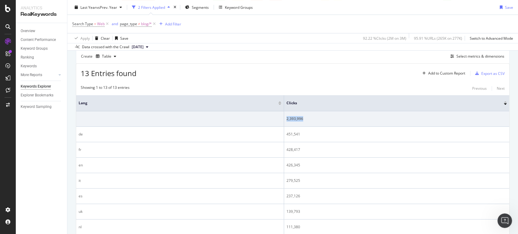
copy div "2,393,996"
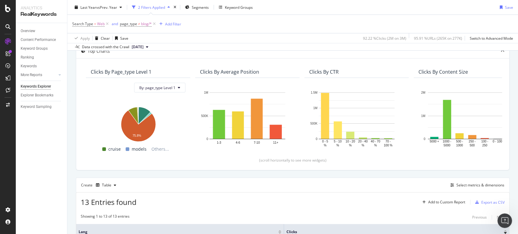
scroll to position [0, 0]
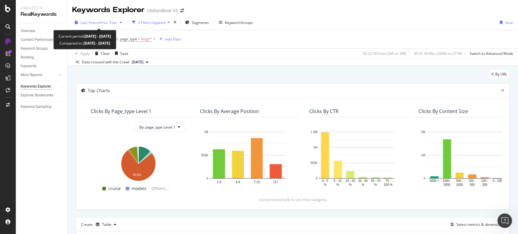
click at [119, 22] on div "button" at bounding box center [120, 23] width 7 height 4
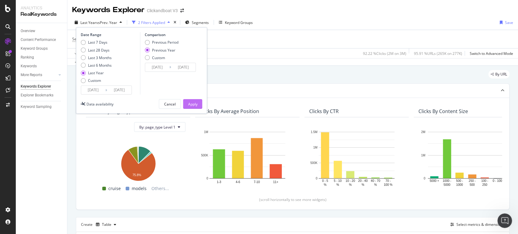
click at [197, 103] on div "Apply" at bounding box center [192, 104] width 9 height 5
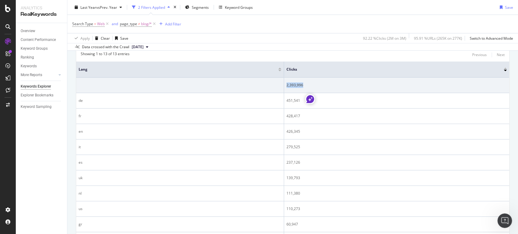
scroll to position [168, 0]
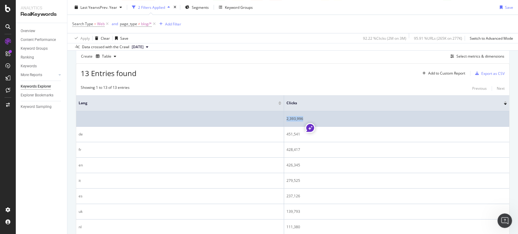
copy div "2,393,996"
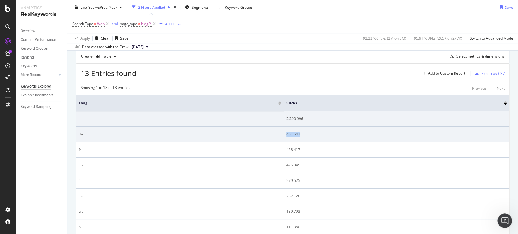
drag, startPoint x: 301, startPoint y: 135, endPoint x: 286, endPoint y: 133, distance: 14.9
click at [286, 133] on div "451,541" at bounding box center [396, 134] width 220 height 5
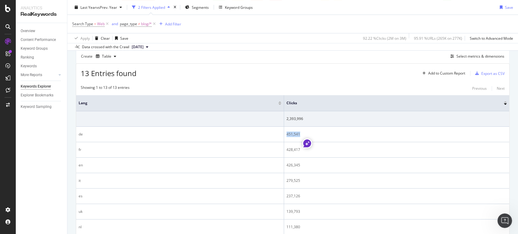
copy div "451,541"
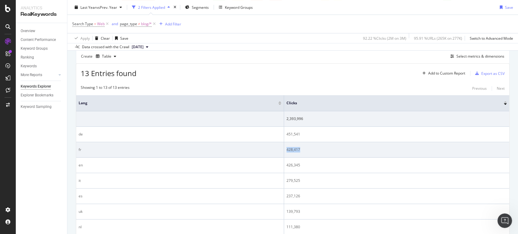
drag, startPoint x: 306, startPoint y: 151, endPoint x: 285, endPoint y: 150, distance: 20.3
click at [285, 150] on td "428,417" at bounding box center [396, 149] width 225 height 15
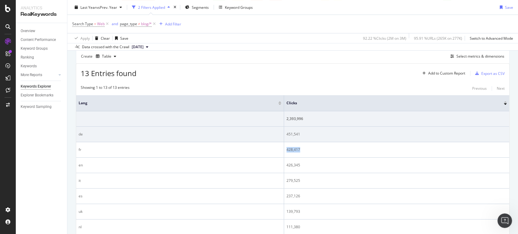
copy div "428,417"
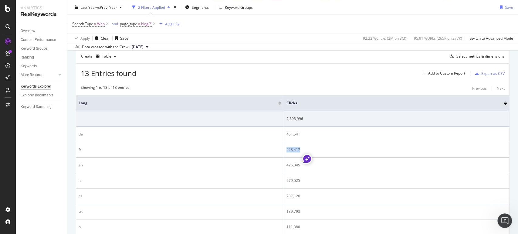
scroll to position [2907, 0]
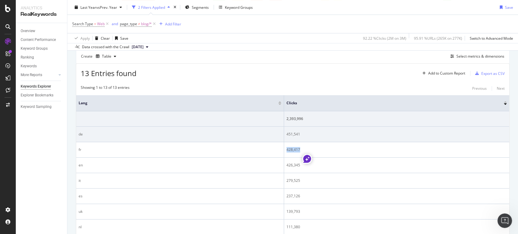
copy div "428,417"
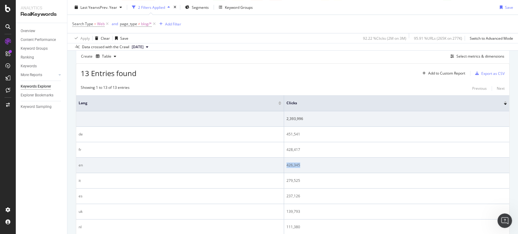
drag, startPoint x: 300, startPoint y: 166, endPoint x: 283, endPoint y: 167, distance: 17.0
click at [283, 167] on tr "en 426,345" at bounding box center [292, 165] width 433 height 15
copy tr "426,345"
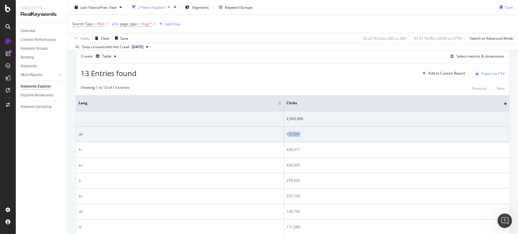
drag, startPoint x: 304, startPoint y: 133, endPoint x: 289, endPoint y: 134, distance: 15.2
click at [289, 134] on div "451,541" at bounding box center [396, 134] width 220 height 5
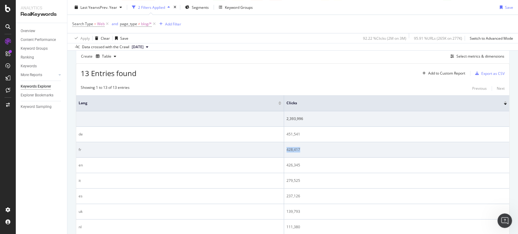
drag, startPoint x: 301, startPoint y: 150, endPoint x: 284, endPoint y: 149, distance: 17.9
click at [284, 149] on td "428,417" at bounding box center [396, 149] width 225 height 15
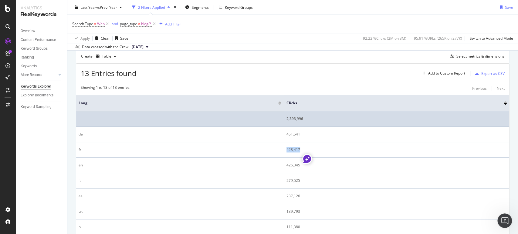
copy div "428,417"
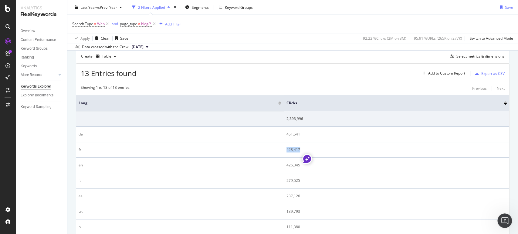
scroll to position [2884, 0]
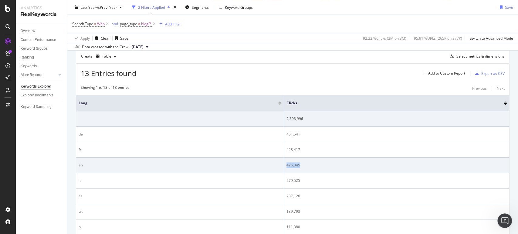
drag, startPoint x: 301, startPoint y: 165, endPoint x: 286, endPoint y: 164, distance: 14.6
click at [286, 164] on div "426,345" at bounding box center [396, 165] width 220 height 5
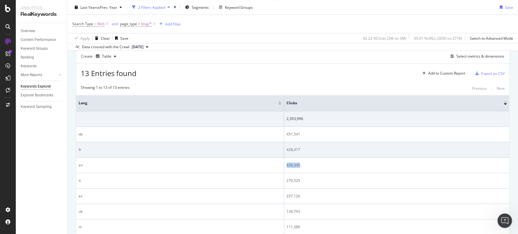
copy div "426,345"
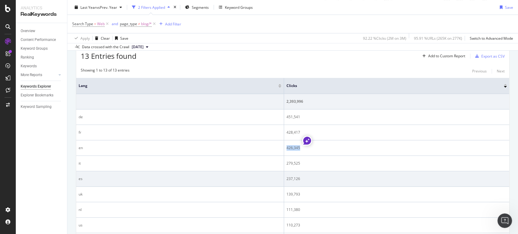
scroll to position [202, 0]
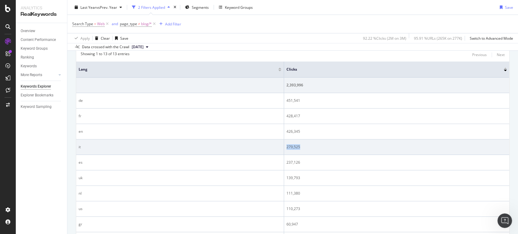
drag, startPoint x: 302, startPoint y: 147, endPoint x: 286, endPoint y: 147, distance: 15.8
click at [286, 147] on div "279,525" at bounding box center [396, 146] width 220 height 5
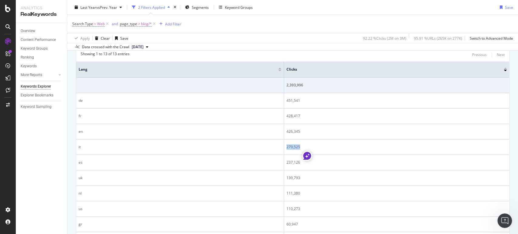
copy div "279,525"
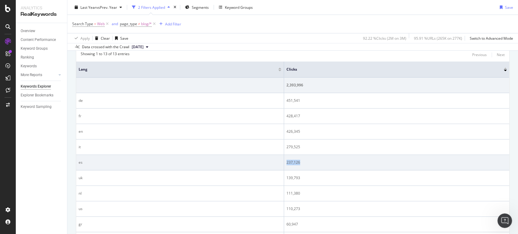
drag, startPoint x: 303, startPoint y: 163, endPoint x: 285, endPoint y: 161, distance: 18.0
click at [285, 161] on td "237,126" at bounding box center [396, 162] width 225 height 15
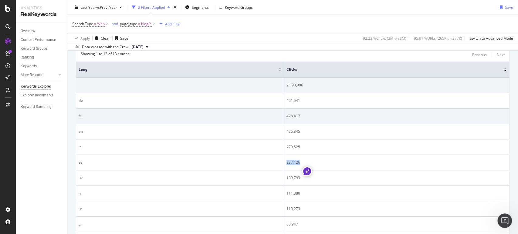
copy div "237,126"
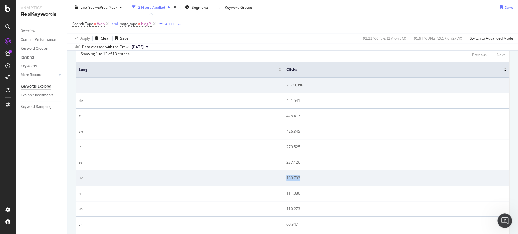
drag, startPoint x: 303, startPoint y: 179, endPoint x: 285, endPoint y: 177, distance: 18.0
click at [285, 177] on td "139,793" at bounding box center [396, 177] width 225 height 15
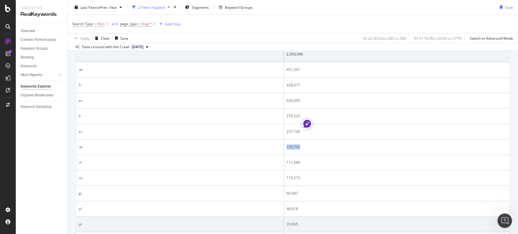
scroll to position [269, 0]
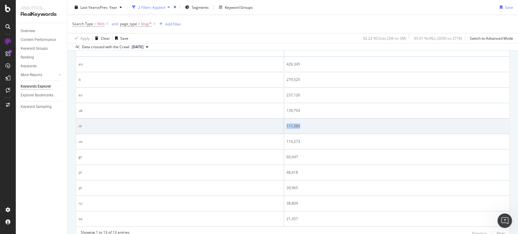
drag, startPoint x: 300, startPoint y: 126, endPoint x: 282, endPoint y: 126, distance: 17.3
click at [282, 126] on tr "nl 111,380" at bounding box center [292, 126] width 433 height 15
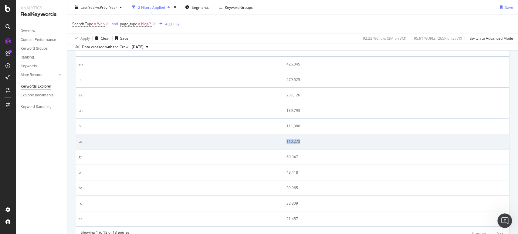
drag, startPoint x: 302, startPoint y: 141, endPoint x: 286, endPoint y: 139, distance: 16.2
click at [286, 139] on td "110,273" at bounding box center [396, 141] width 225 height 15
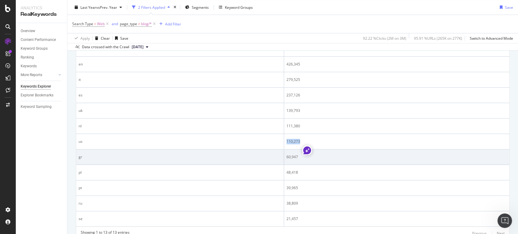
scroll to position [2907, 0]
drag, startPoint x: 301, startPoint y: 157, endPoint x: 285, endPoint y: 159, distance: 16.2
click at [284, 156] on td "60,947" at bounding box center [396, 157] width 225 height 15
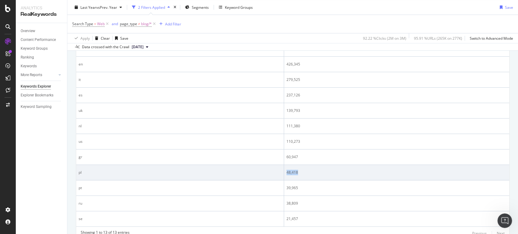
drag, startPoint x: 299, startPoint y: 171, endPoint x: 283, endPoint y: 174, distance: 16.4
click at [283, 174] on tr "pl 48,418" at bounding box center [292, 172] width 433 height 15
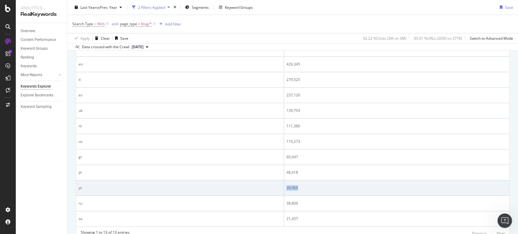
drag, startPoint x: 298, startPoint y: 187, endPoint x: 285, endPoint y: 188, distance: 12.7
click at [285, 188] on td "39,965" at bounding box center [396, 187] width 225 height 15
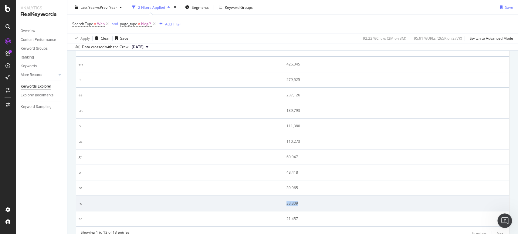
drag, startPoint x: 298, startPoint y: 203, endPoint x: 282, endPoint y: 202, distance: 16.7
click at [282, 202] on tr "ru 38,809" at bounding box center [292, 203] width 433 height 15
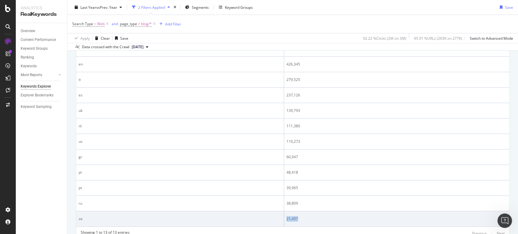
drag, startPoint x: 298, startPoint y: 218, endPoint x: 285, endPoint y: 218, distance: 12.1
click at [285, 218] on td "21,457" at bounding box center [396, 218] width 225 height 15
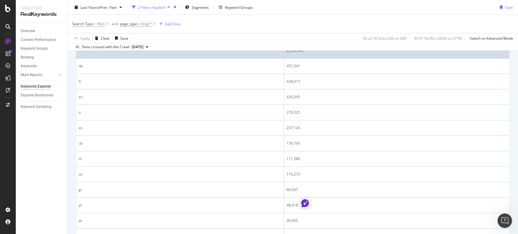
scroll to position [195, 0]
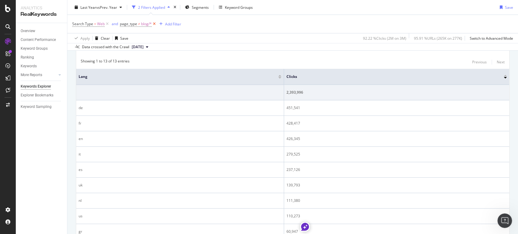
click at [155, 23] on icon at bounding box center [154, 24] width 5 height 6
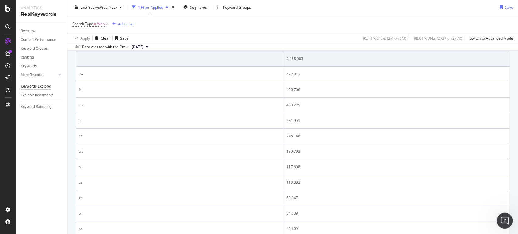
scroll to position [3093, 0]
click at [504, 220] on icon "Open Intercom Messenger" at bounding box center [504, 220] width 10 height 10
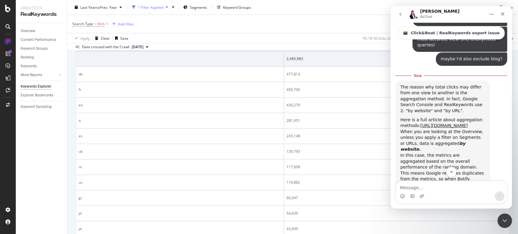
scroll to position [3103, 0]
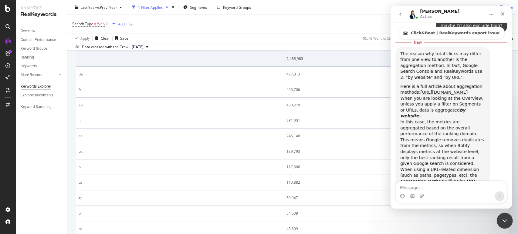
click at [502, 221] on icon "Close Intercom Messenger" at bounding box center [503, 219] width 7 height 7
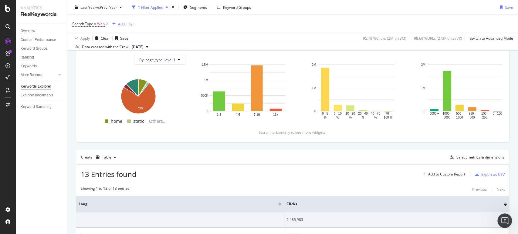
scroll to position [101, 0]
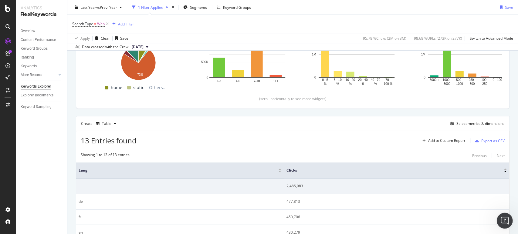
click at [503, 219] on icon "Open Intercom Messenger" at bounding box center [504, 220] width 10 height 10
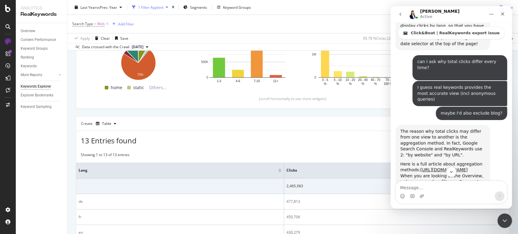
scroll to position [2992, 0]
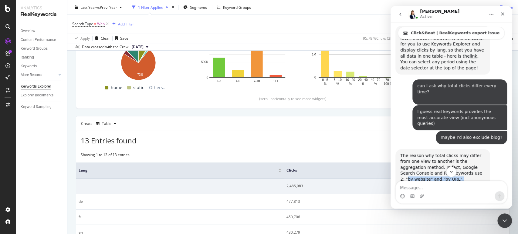
drag, startPoint x: 441, startPoint y: 91, endPoint x: 483, endPoint y: 96, distance: 41.5
click at [483, 153] on div "The reason why total clicks may differ from one view to another is the aggregat…" at bounding box center [442, 168] width 85 height 30
click at [443, 153] on div "The reason why total clicks may differ from one view to another is the aggregat…" at bounding box center [442, 168] width 85 height 30
click at [438, 153] on div "The reason why total clicks may differ from one view to another is the aggregat…" at bounding box center [442, 168] width 85 height 30
drag, startPoint x: 439, startPoint y: 91, endPoint x: 469, endPoint y: 98, distance: 30.8
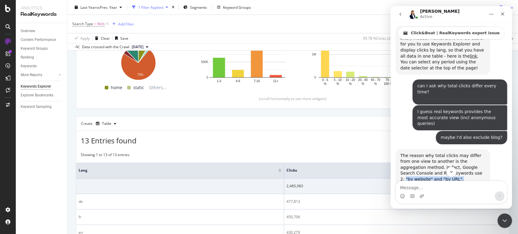
click at [469, 153] on div "The reason why total clicks may differ from one view to another is the aggregat…" at bounding box center [442, 168] width 85 height 30
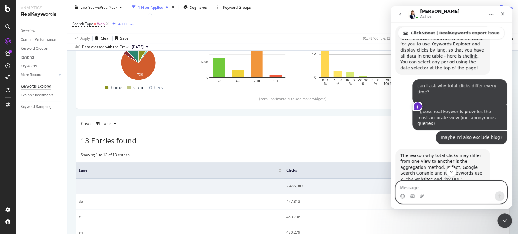
click at [413, 188] on textarea "Message…" at bounding box center [451, 186] width 111 height 10
paste textarea ""by website" and "by URL"."
type textarea "so, you'd say the best would be "by website" and "by URL"."
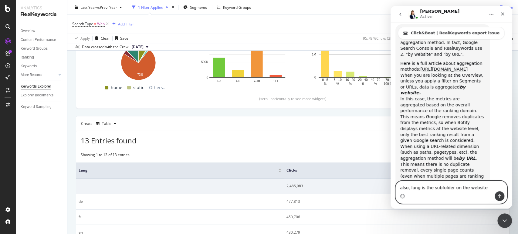
scroll to position [3123, 0]
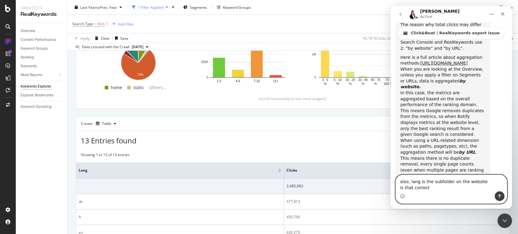
type textarea "also, lang is the subfolder on the website is that correct?"
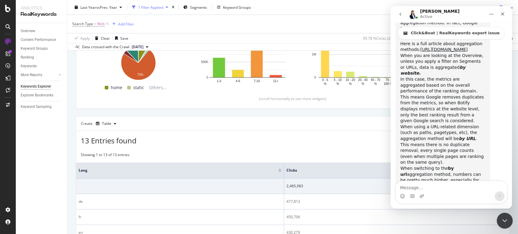
click at [507, 223] on icon "Close Intercom Messenger" at bounding box center [503, 219] width 7 height 7
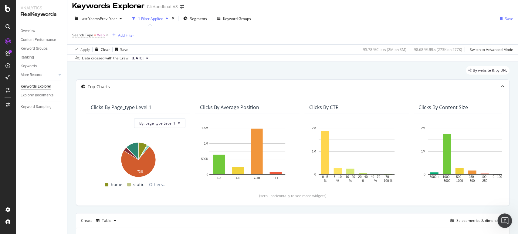
scroll to position [0, 0]
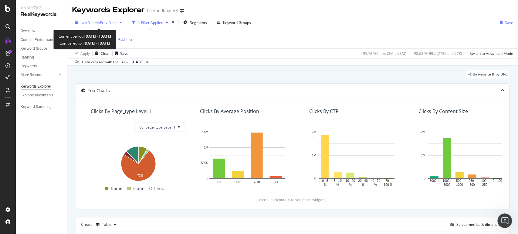
click at [107, 22] on span "vs Prev. Year" at bounding box center [106, 22] width 21 height 5
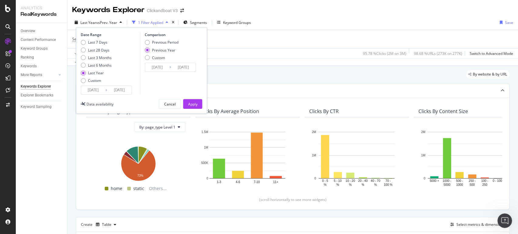
click at [108, 23] on span "vs Prev. Year" at bounding box center [106, 22] width 21 height 5
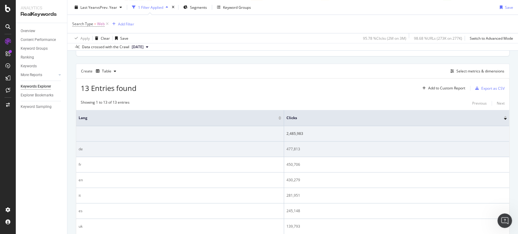
scroll to position [168, 0]
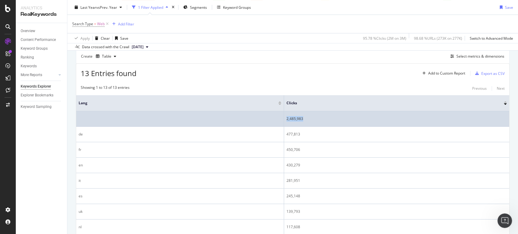
drag, startPoint x: 306, startPoint y: 117, endPoint x: 286, endPoint y: 119, distance: 19.8
click at [286, 119] on div "2,485,983" at bounding box center [396, 118] width 220 height 5
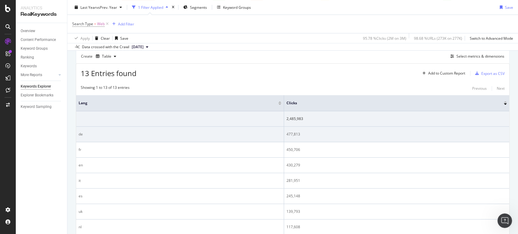
scroll to position [3184, 0]
drag, startPoint x: 307, startPoint y: 133, endPoint x: 287, endPoint y: 133, distance: 19.7
click at [287, 133] on div "477,813" at bounding box center [396, 134] width 220 height 5
drag, startPoint x: 302, startPoint y: 133, endPoint x: 287, endPoint y: 133, distance: 14.9
click at [287, 133] on div "477,813" at bounding box center [396, 134] width 220 height 5
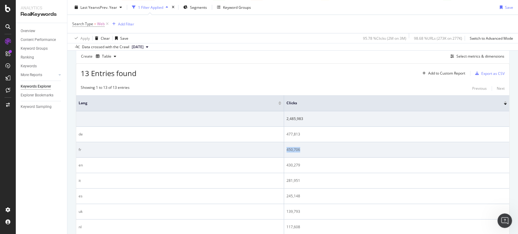
drag, startPoint x: 301, startPoint y: 148, endPoint x: 286, endPoint y: 149, distance: 14.6
click at [286, 149] on div "450,706" at bounding box center [396, 149] width 220 height 5
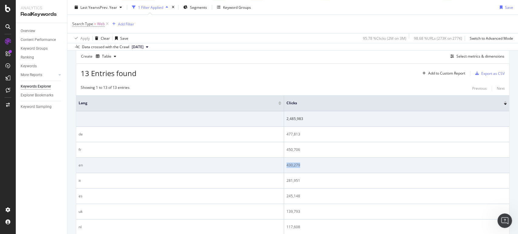
drag, startPoint x: 300, startPoint y: 166, endPoint x: 283, endPoint y: 166, distance: 17.0
click at [283, 166] on tr "en 430,279" at bounding box center [292, 165] width 433 height 15
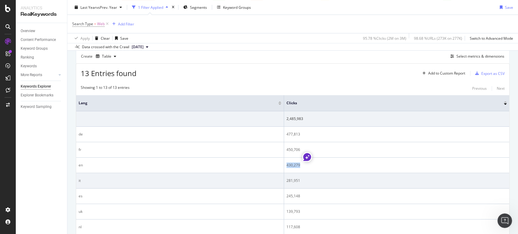
scroll to position [202, 0]
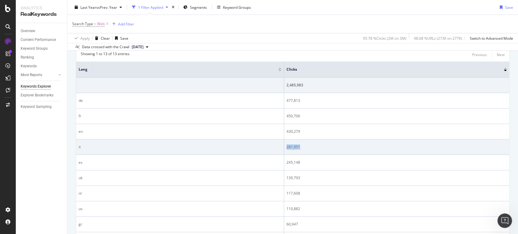
drag, startPoint x: 301, startPoint y: 147, endPoint x: 284, endPoint y: 146, distance: 17.0
click at [284, 146] on td "281,951" at bounding box center [396, 147] width 225 height 15
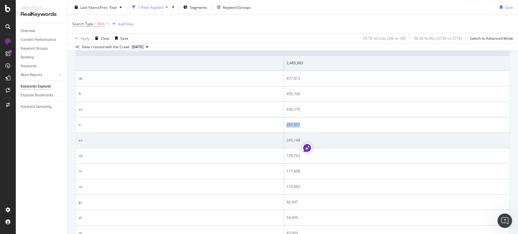
scroll to position [236, 0]
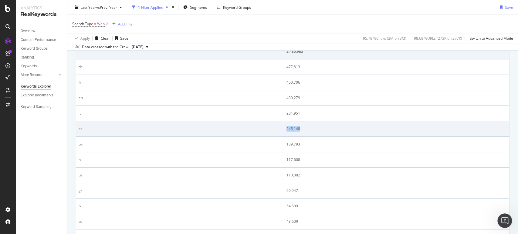
drag, startPoint x: 301, startPoint y: 127, endPoint x: 284, endPoint y: 128, distance: 16.7
click at [284, 128] on td "245,148" at bounding box center [396, 128] width 225 height 15
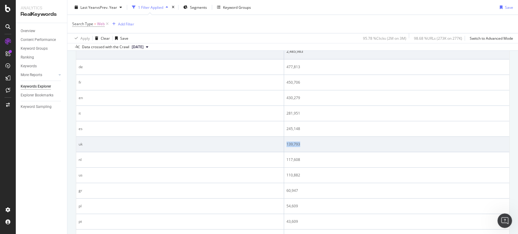
drag, startPoint x: 291, startPoint y: 143, endPoint x: 286, endPoint y: 142, distance: 5.2
click at [286, 142] on div "139,793" at bounding box center [396, 144] width 220 height 5
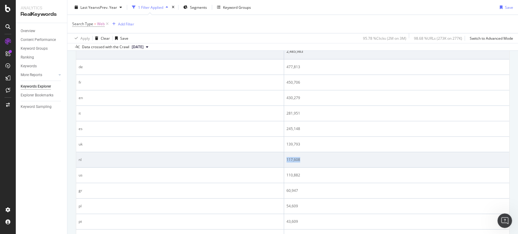
drag, startPoint x: 301, startPoint y: 160, endPoint x: 280, endPoint y: 159, distance: 21.2
click at [280, 159] on tr "nl 117,608" at bounding box center [292, 159] width 433 height 15
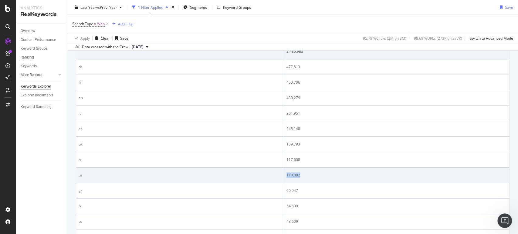
drag, startPoint x: 299, startPoint y: 175, endPoint x: 284, endPoint y: 175, distance: 14.6
click at [284, 175] on td "110,882" at bounding box center [396, 175] width 225 height 15
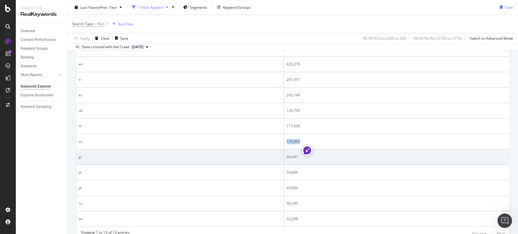
scroll to position [3184, 0]
drag, startPoint x: 298, startPoint y: 157, endPoint x: 284, endPoint y: 156, distance: 14.6
click at [284, 156] on td "60,947" at bounding box center [396, 157] width 225 height 15
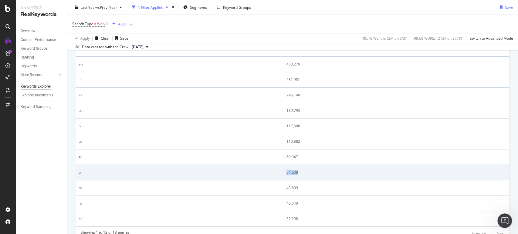
drag, startPoint x: 290, startPoint y: 172, endPoint x: 286, endPoint y: 172, distance: 4.5
click at [286, 172] on td "54,609" at bounding box center [396, 172] width 225 height 15
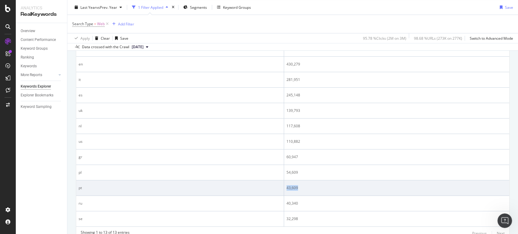
drag, startPoint x: 297, startPoint y: 188, endPoint x: 285, endPoint y: 188, distance: 11.2
click at [285, 188] on td "43,609" at bounding box center [396, 187] width 225 height 15
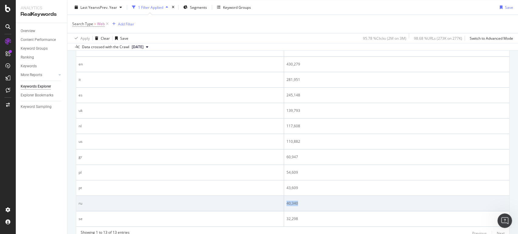
drag, startPoint x: 298, startPoint y: 204, endPoint x: 284, endPoint y: 203, distance: 14.0
click at [284, 203] on td "40,340" at bounding box center [396, 203] width 225 height 15
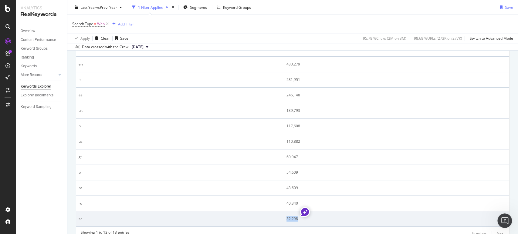
drag, startPoint x: 296, startPoint y: 218, endPoint x: 286, endPoint y: 218, distance: 10.0
click at [286, 218] on div "32,298" at bounding box center [396, 218] width 220 height 5
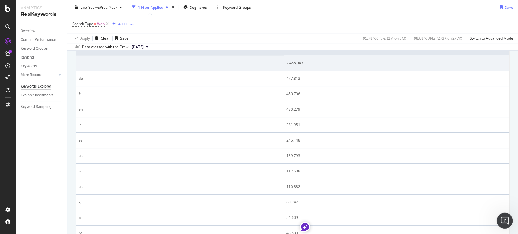
scroll to position [236, 0]
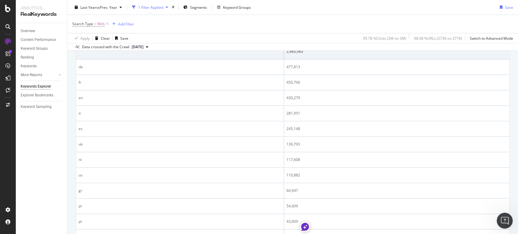
click at [505, 221] on icon "Open Intercom Messenger" at bounding box center [504, 220] width 10 height 10
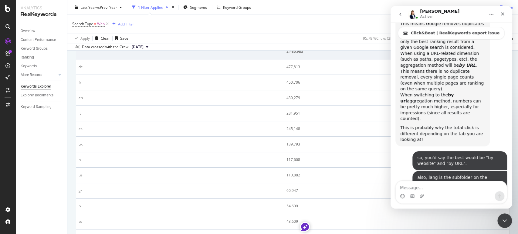
scroll to position [3210, 0]
click at [507, 220] on icon "Close Intercom Messenger" at bounding box center [503, 219] width 7 height 7
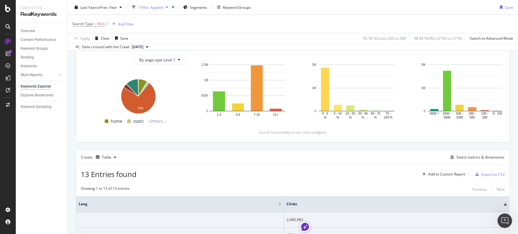
scroll to position [0, 0]
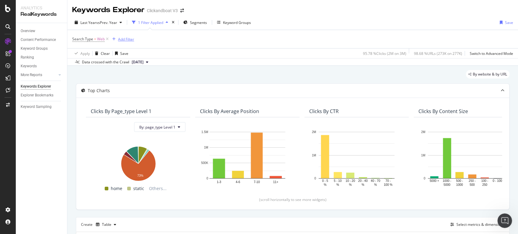
click at [125, 41] on div "Add Filter" at bounding box center [126, 39] width 16 height 5
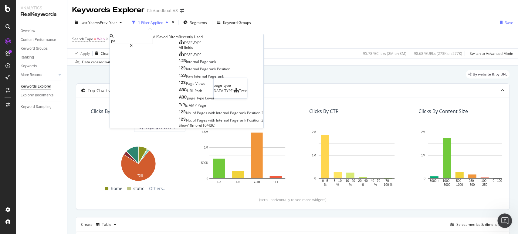
click at [179, 44] on div "page_type" at bounding box center [190, 41] width 23 height 5
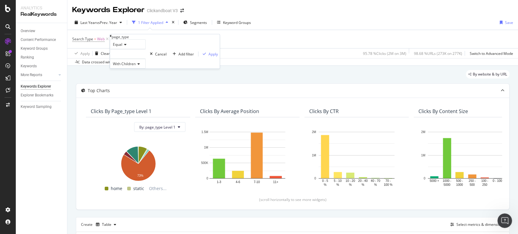
click at [126, 49] on div "Equal" at bounding box center [128, 44] width 36 height 10
click at [135, 62] on div "Not Equal" at bounding box center [127, 59] width 35 height 6
click at [140, 59] on div at bounding box center [128, 54] width 36 height 10
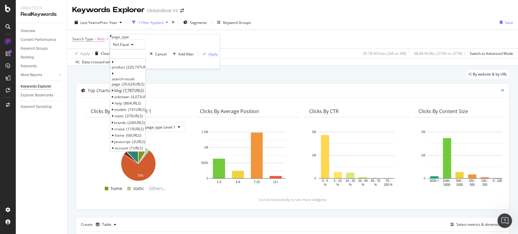
click at [142, 90] on span "7,787 URLS" at bounding box center [133, 90] width 21 height 5
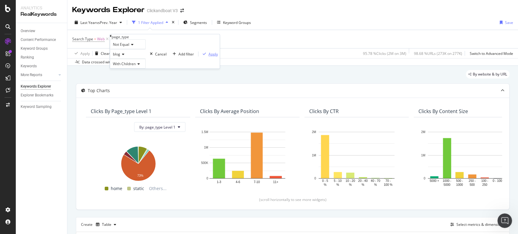
click at [208, 57] on div "Apply" at bounding box center [212, 54] width 9 height 5
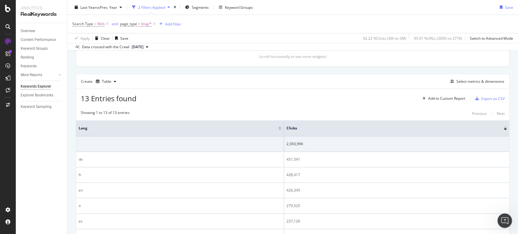
scroll to position [168, 0]
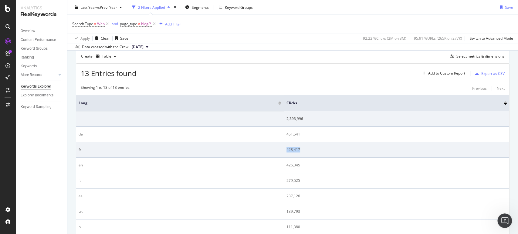
drag, startPoint x: 304, startPoint y: 148, endPoint x: 283, endPoint y: 147, distance: 20.9
click at [283, 147] on tr "fr 428,417" at bounding box center [292, 149] width 433 height 15
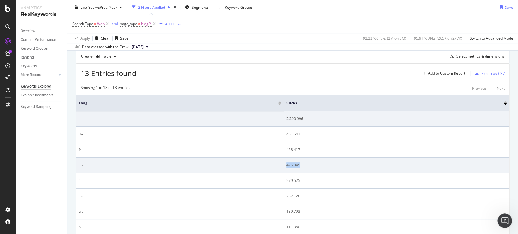
drag, startPoint x: 301, startPoint y: 166, endPoint x: 287, endPoint y: 165, distance: 14.3
click at [287, 165] on div "426,345" at bounding box center [396, 165] width 220 height 5
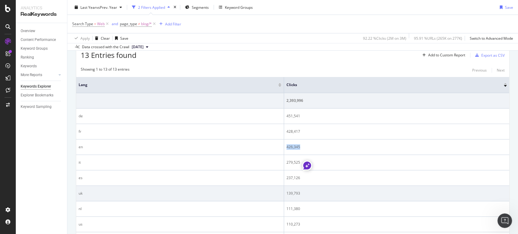
scroll to position [202, 0]
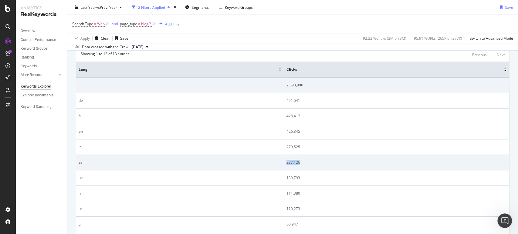
drag, startPoint x: 308, startPoint y: 159, endPoint x: 286, endPoint y: 161, distance: 21.9
click at [286, 161] on div "237,126" at bounding box center [396, 162] width 220 height 5
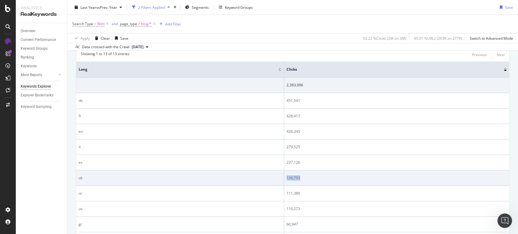
drag, startPoint x: 300, startPoint y: 178, endPoint x: 286, endPoint y: 177, distance: 13.7
click at [286, 177] on div "139,793" at bounding box center [396, 177] width 220 height 5
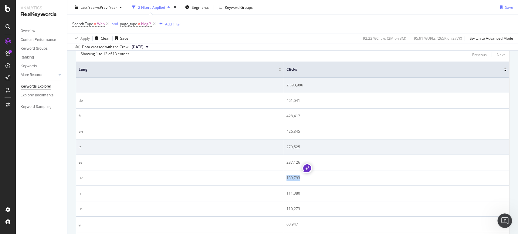
scroll to position [236, 0]
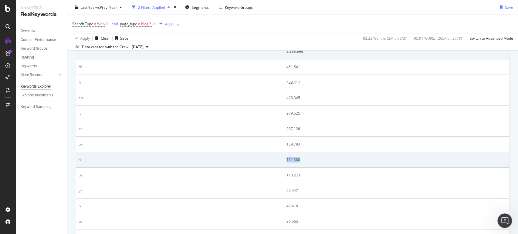
drag, startPoint x: 298, startPoint y: 160, endPoint x: 281, endPoint y: 158, distance: 17.1
click at [281, 158] on tr "nl 111,380" at bounding box center [292, 159] width 433 height 15
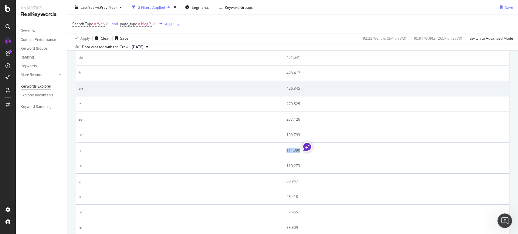
scroll to position [228, 0]
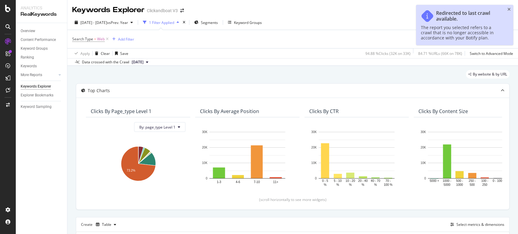
click at [506, 11] on div "Redirected to last crawl available. The report you selected refers to a crawl t…" at bounding box center [464, 25] width 97 height 40
click at [507, 10] on icon "close toast" at bounding box center [508, 9] width 3 height 4
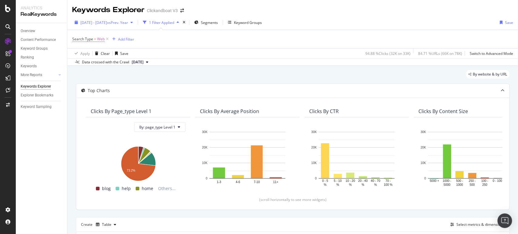
click at [135, 22] on div "button" at bounding box center [131, 23] width 7 height 4
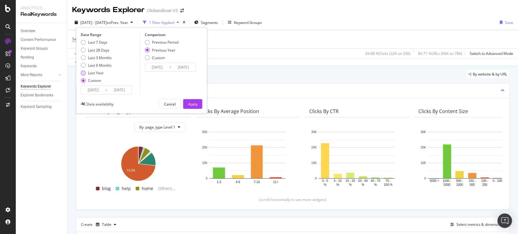
click at [94, 72] on div "Last Year" at bounding box center [96, 72] width 16 height 5
type input "[DATE]"
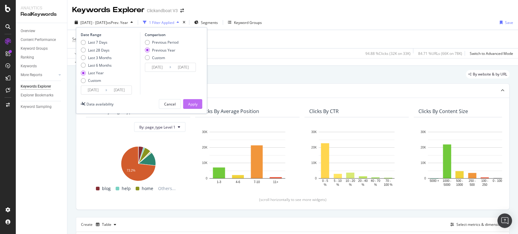
click at [192, 103] on div "Apply" at bounding box center [192, 104] width 9 height 5
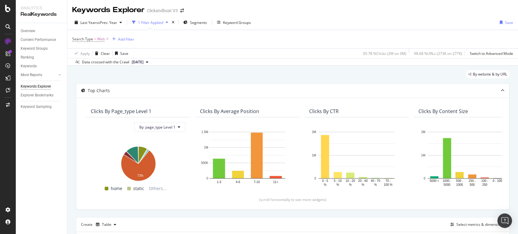
scroll to position [168, 0]
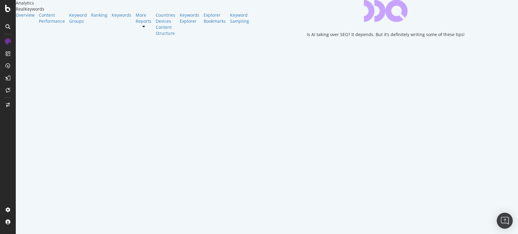
click at [506, 224] on img "Open Intercom Messenger" at bounding box center [504, 221] width 8 height 8
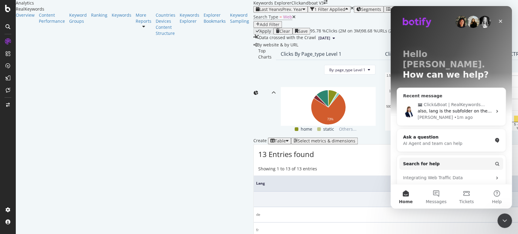
click at [460, 97] on div "Click&Boat | RealKeywords export issue also, lang is the subfolder on the websi…" at bounding box center [451, 111] width 109 height 29
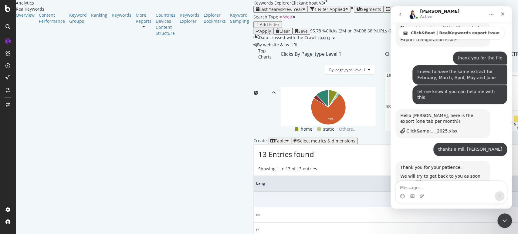
scroll to position [3160, 0]
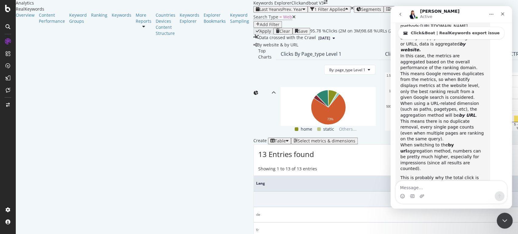
click at [505, 217] on icon "Close Intercom Messenger" at bounding box center [503, 219] width 7 height 7
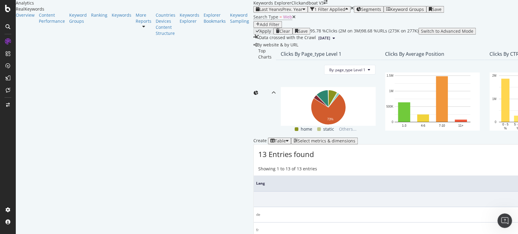
scroll to position [127, 0]
